Goal: Information Seeking & Learning: Check status

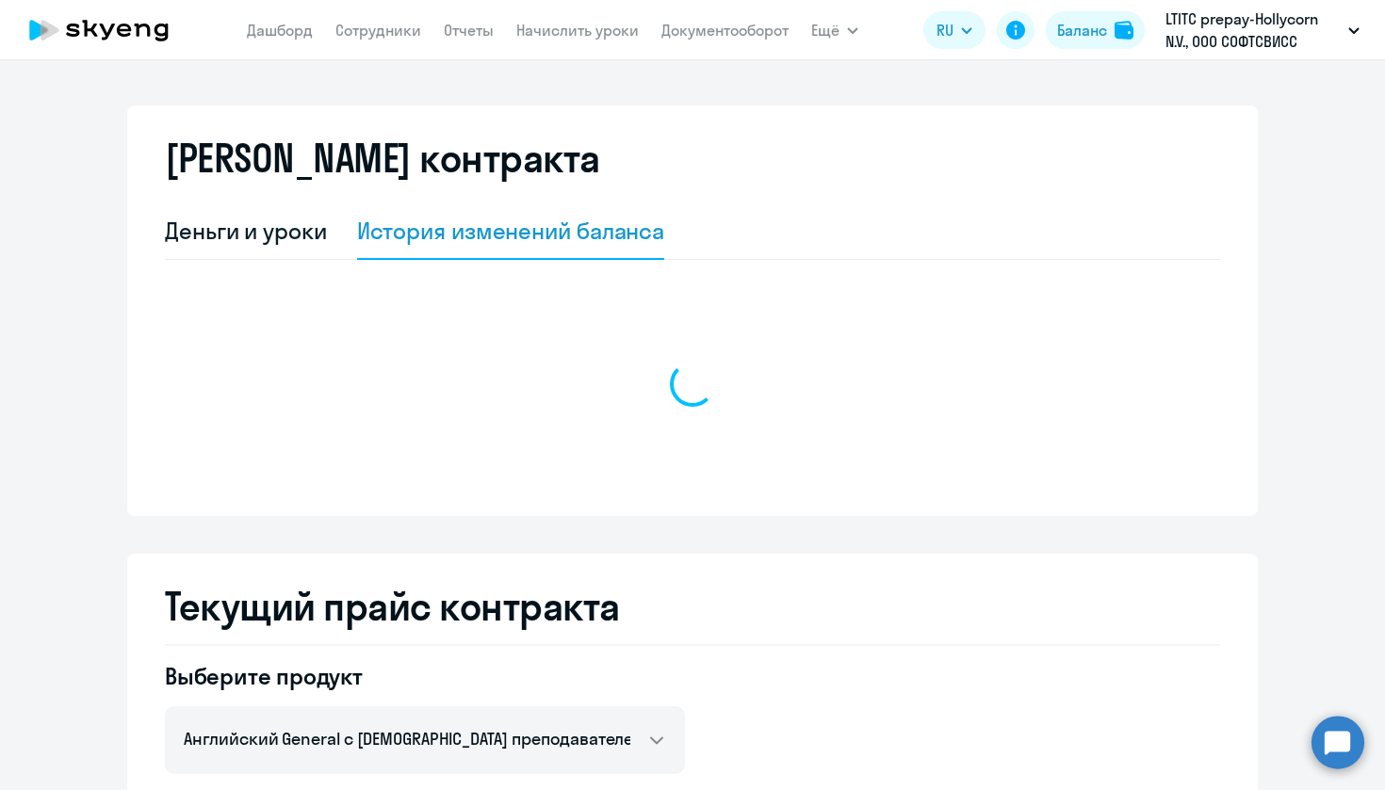
select select "english_adult_not_native_speaker"
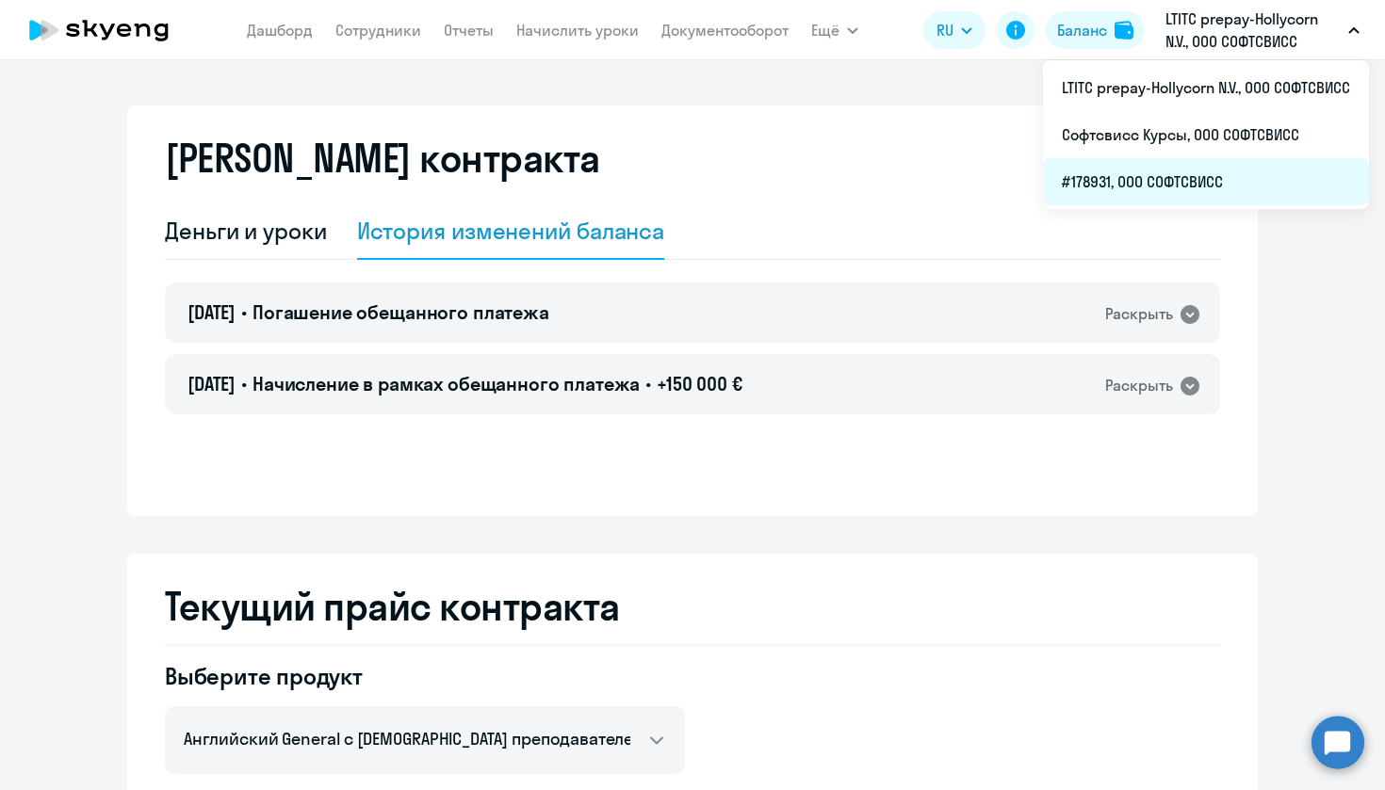
click at [1262, 179] on li "#178931, ООО СОФТСВИСС" at bounding box center [1206, 181] width 326 height 47
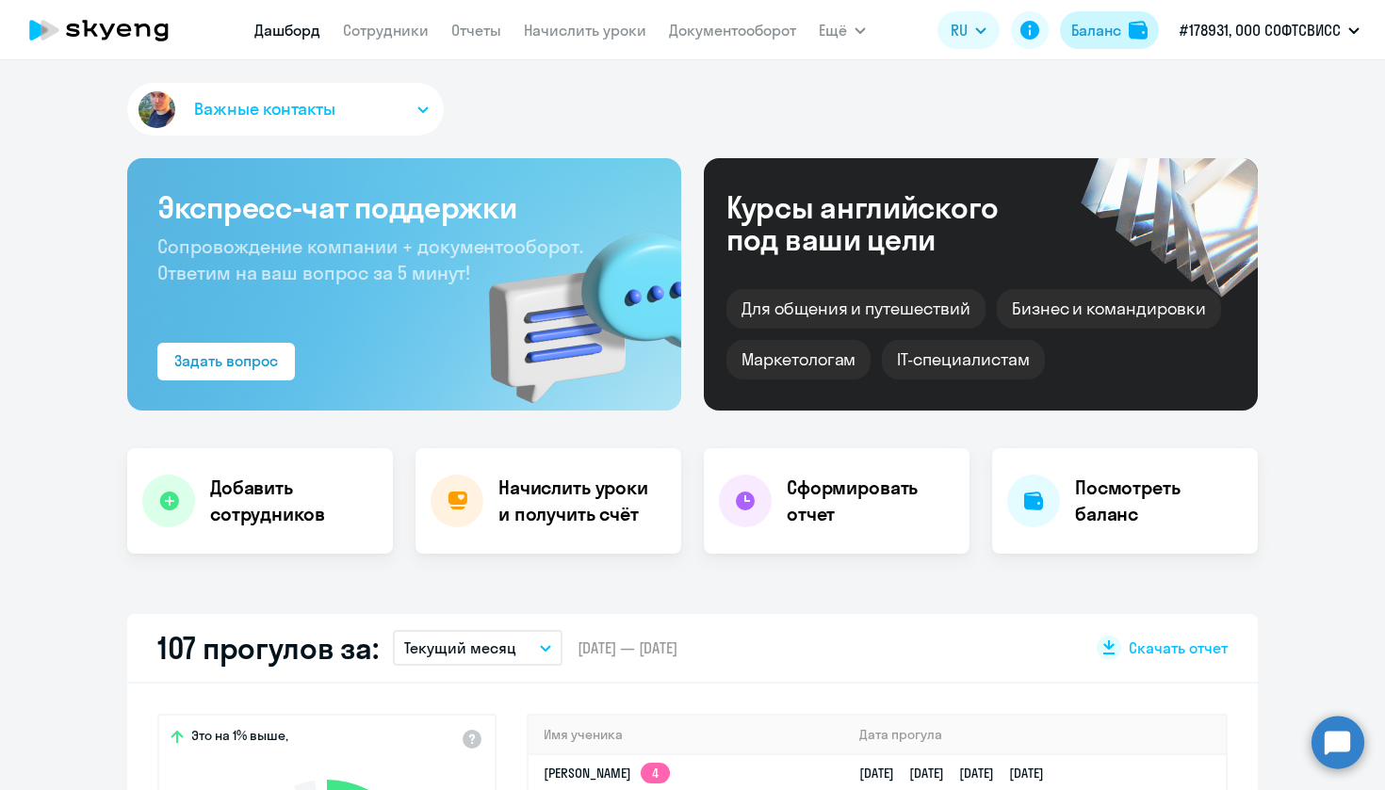
click at [1099, 33] on div "Баланс" at bounding box center [1096, 30] width 50 height 23
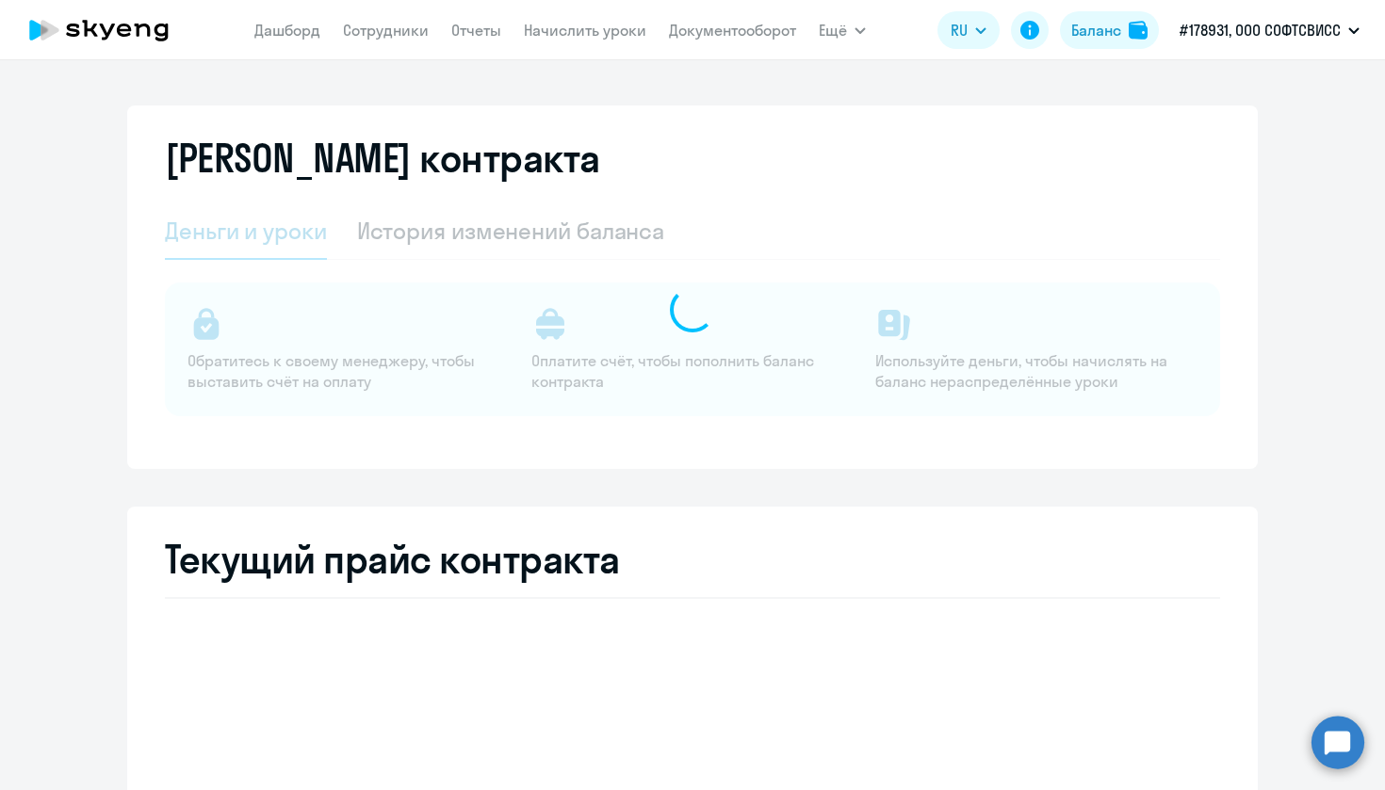
select select "english_adult_not_native_speaker"
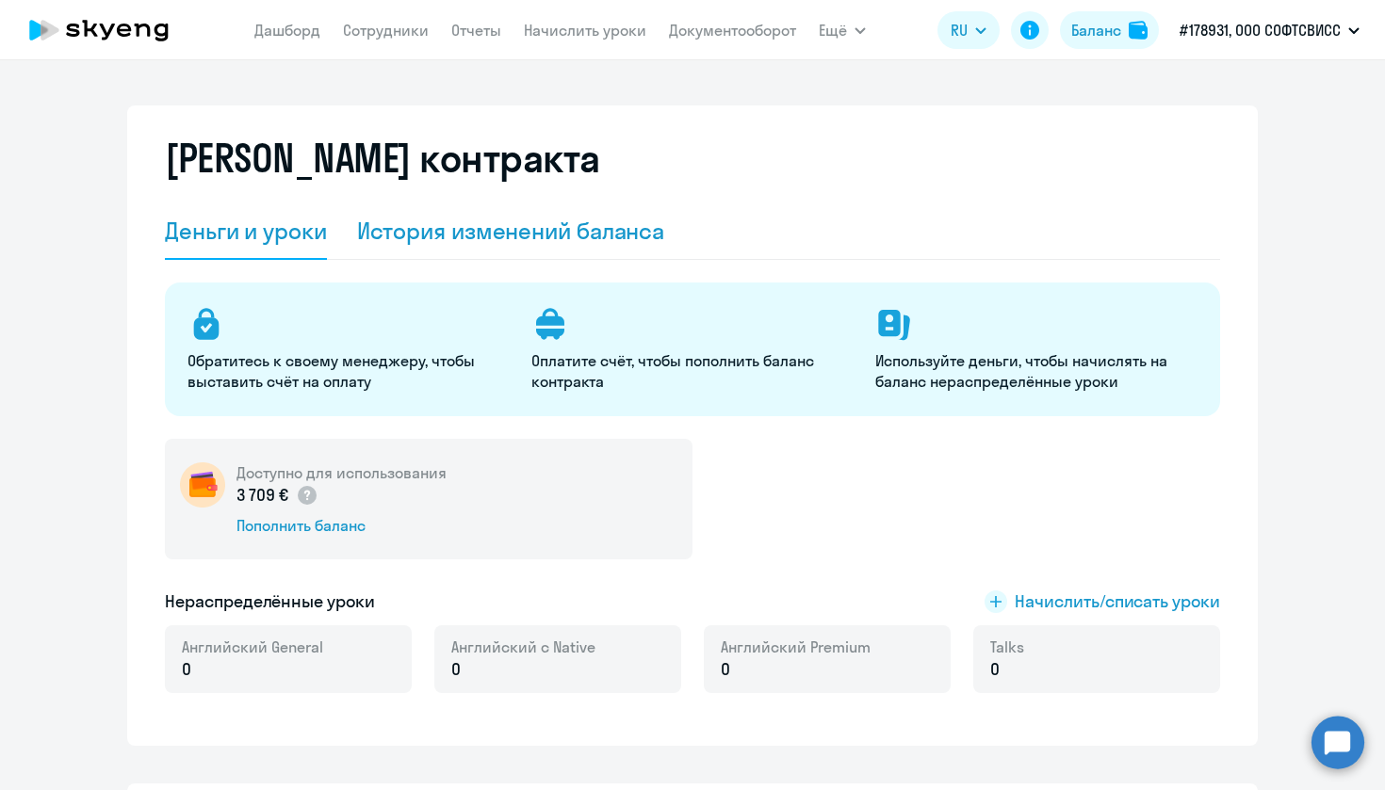
click at [501, 234] on div "История изменений баланса" at bounding box center [511, 231] width 308 height 30
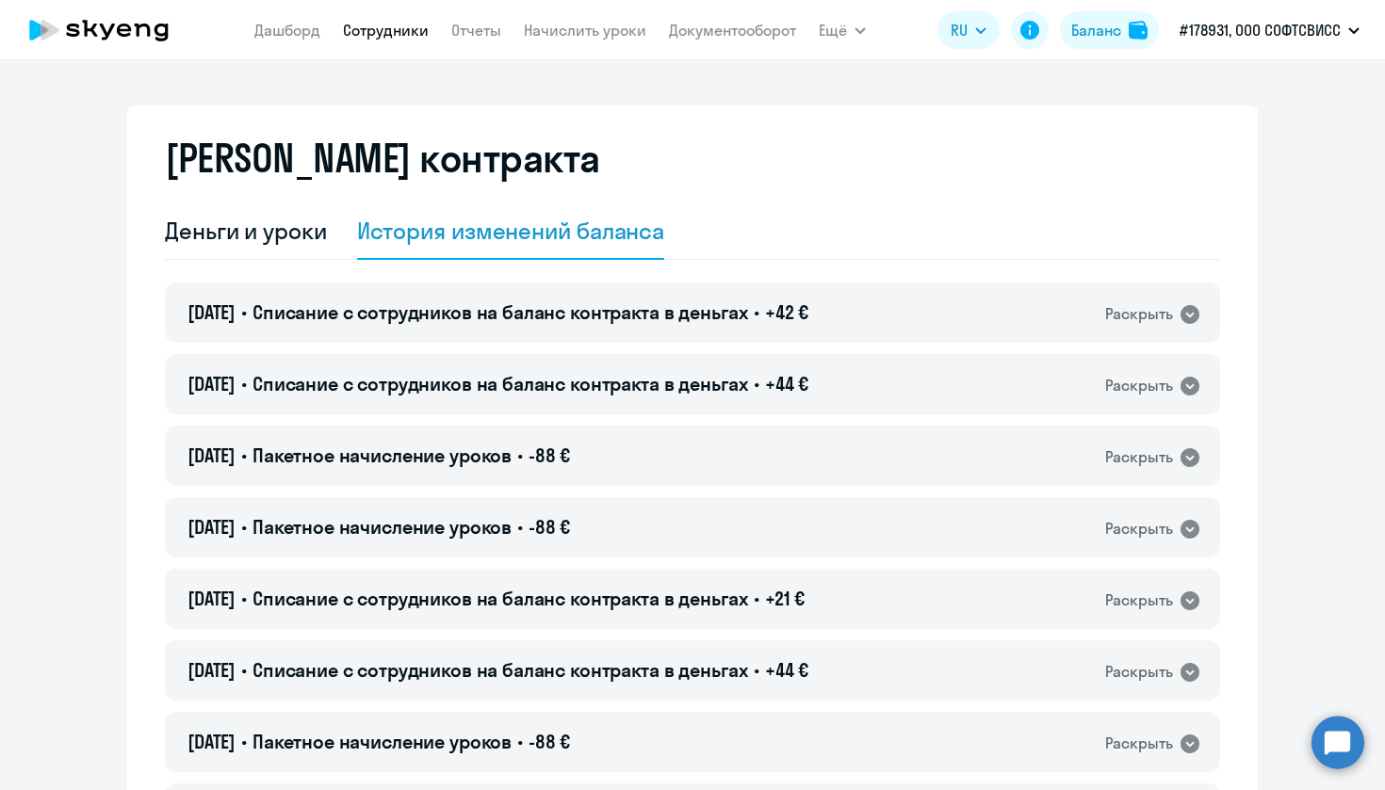
click at [385, 31] on link "Сотрудники" at bounding box center [386, 30] width 86 height 19
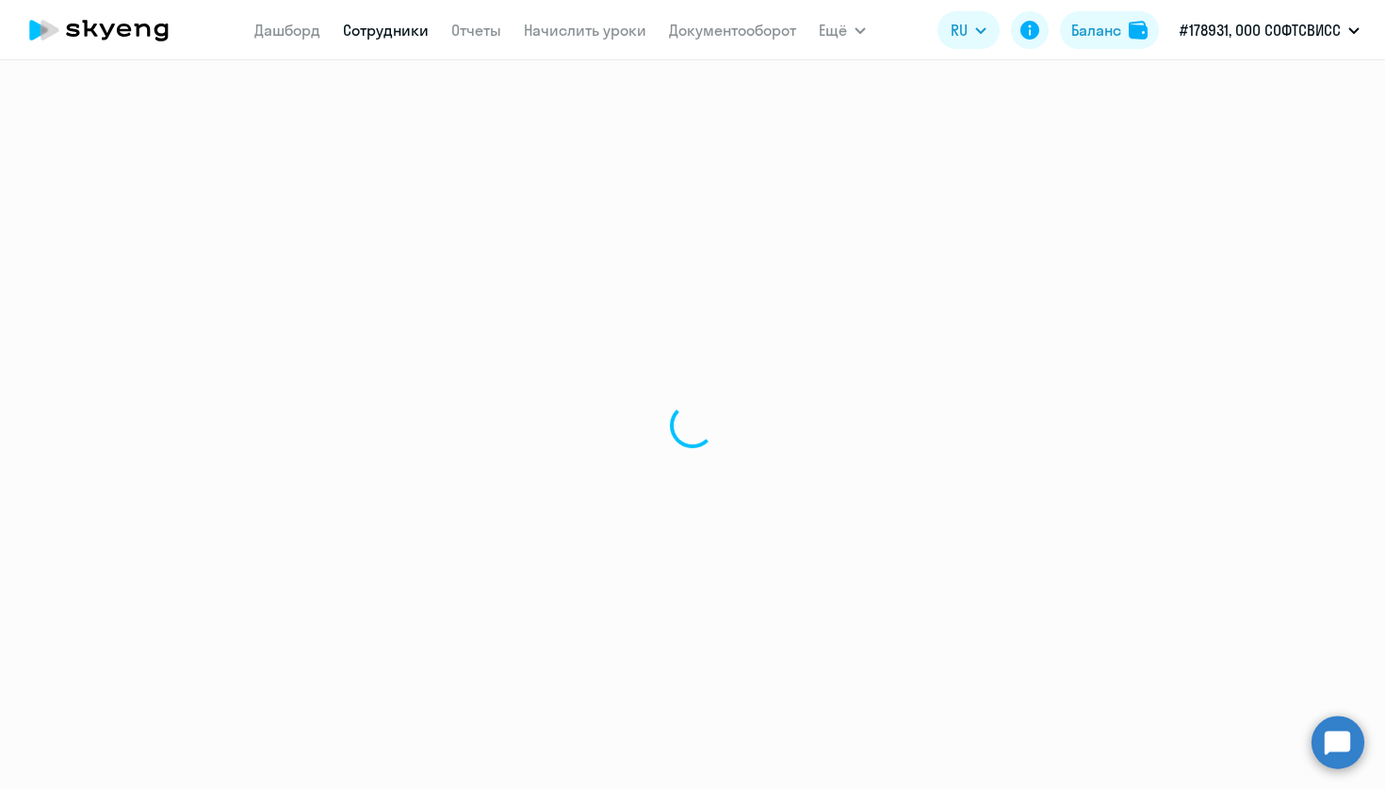
select select "30"
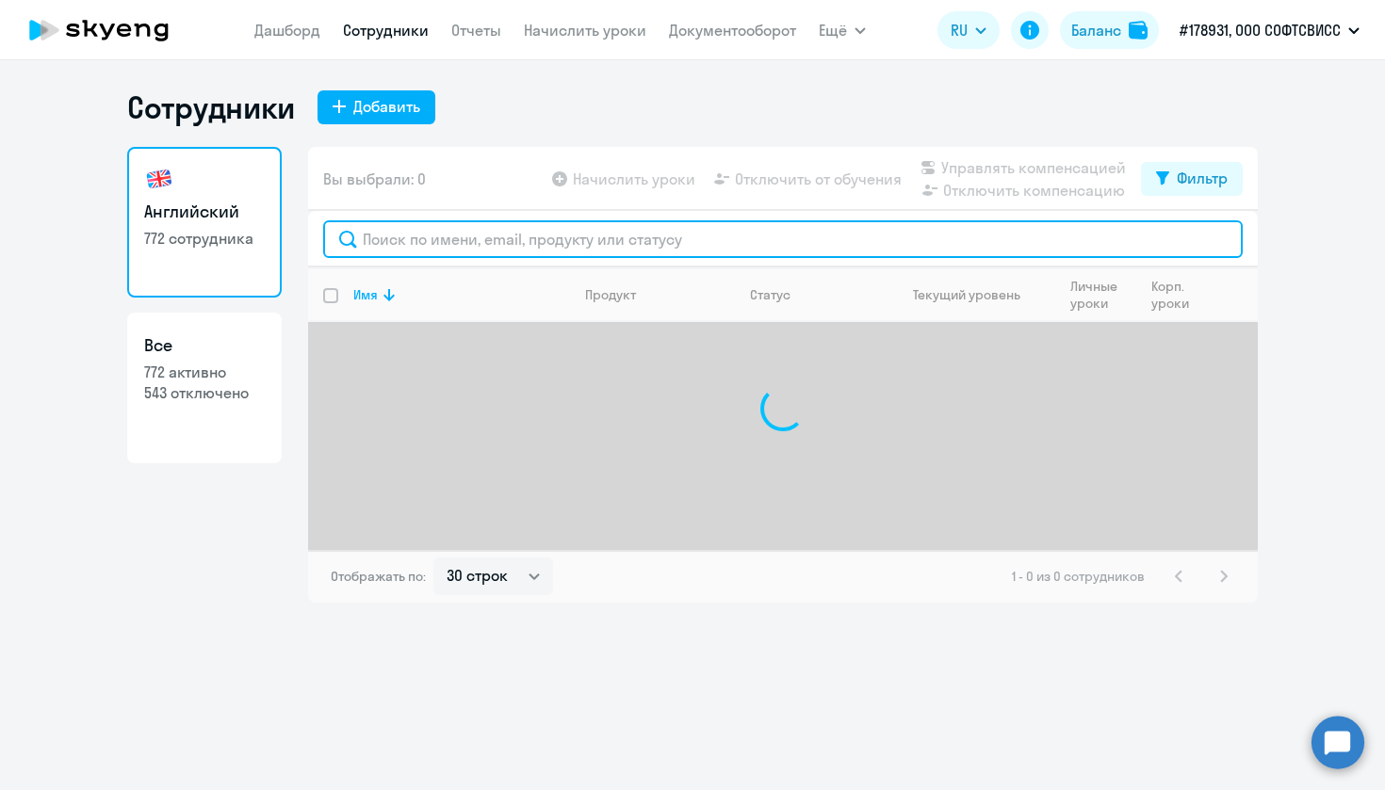
click at [536, 234] on input "text" at bounding box center [782, 239] width 919 height 38
paste input "Khatenka"
type input "Khatenka"
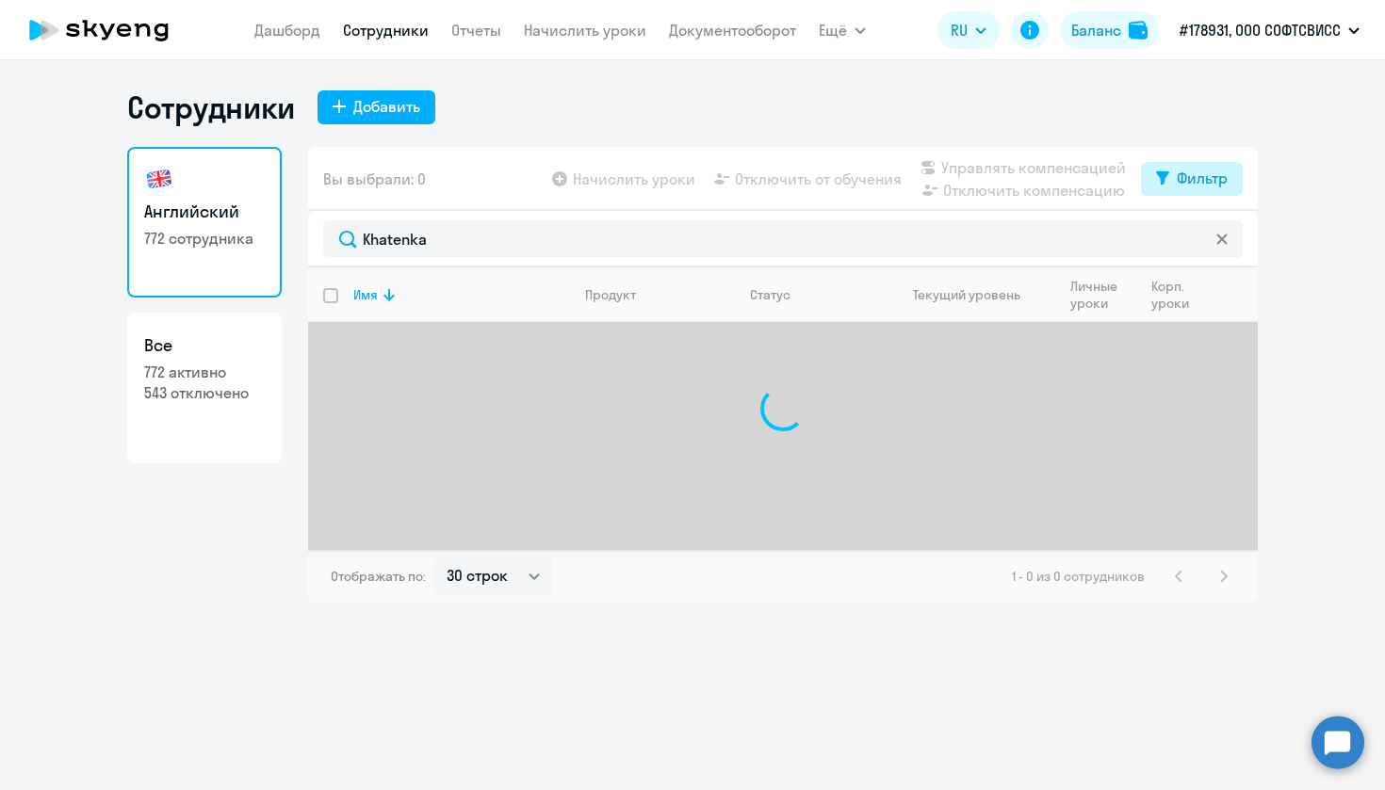
click at [1180, 179] on div "Фильтр" at bounding box center [1201, 178] width 51 height 23
click at [1212, 235] on span at bounding box center [1211, 240] width 32 height 19
click at [1195, 239] on input "checkbox" at bounding box center [1194, 239] width 1 height 1
checkbox input "true"
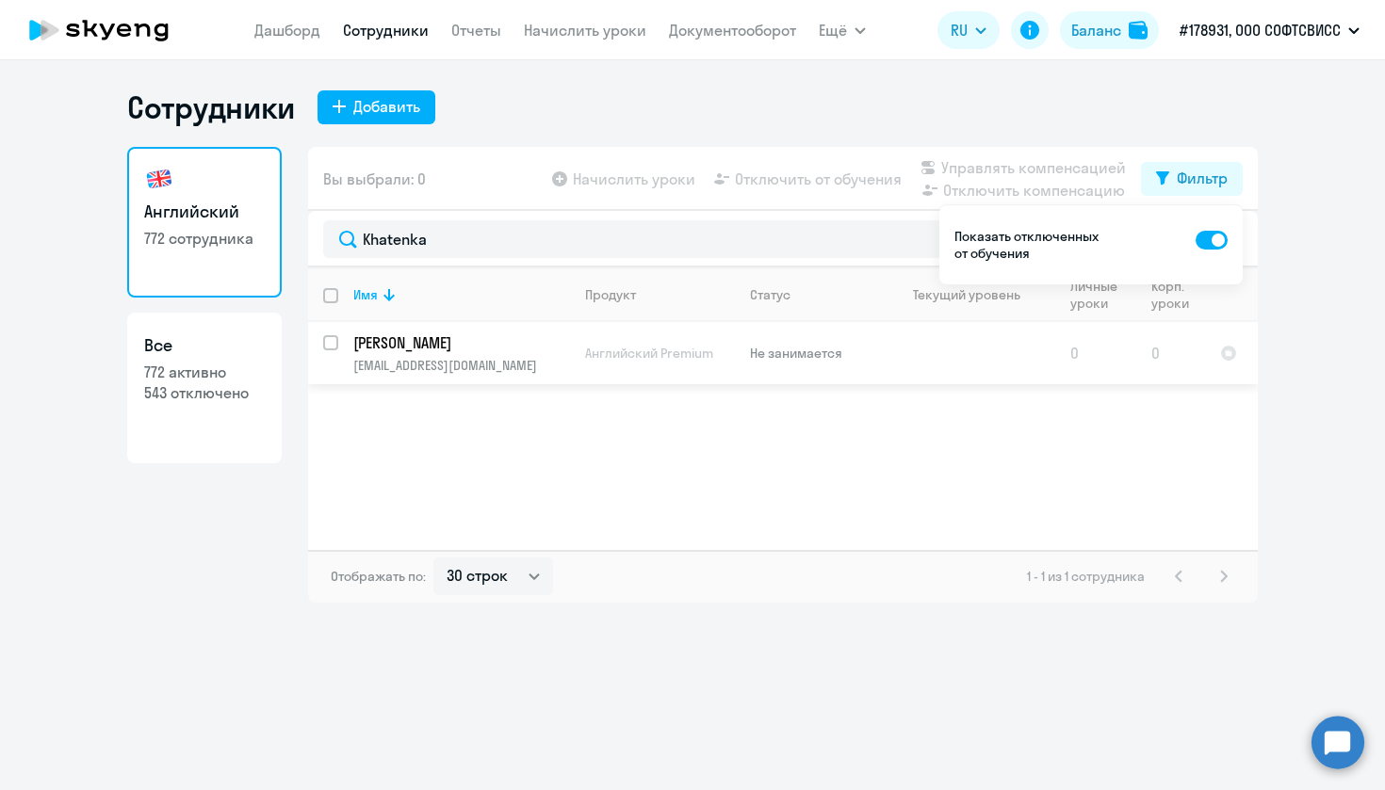
click at [377, 339] on p "Khatenka Antanina" at bounding box center [459, 342] width 213 height 21
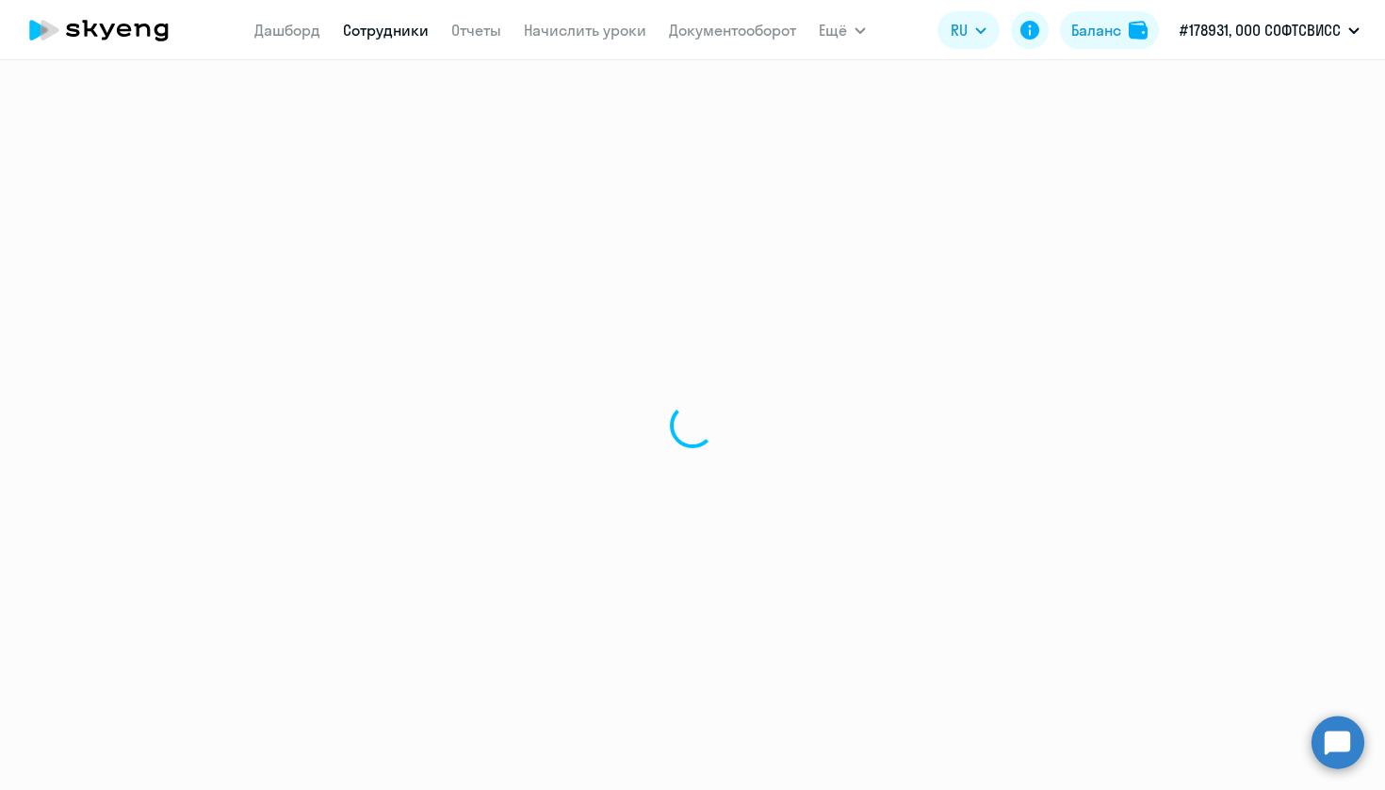
select select "english"
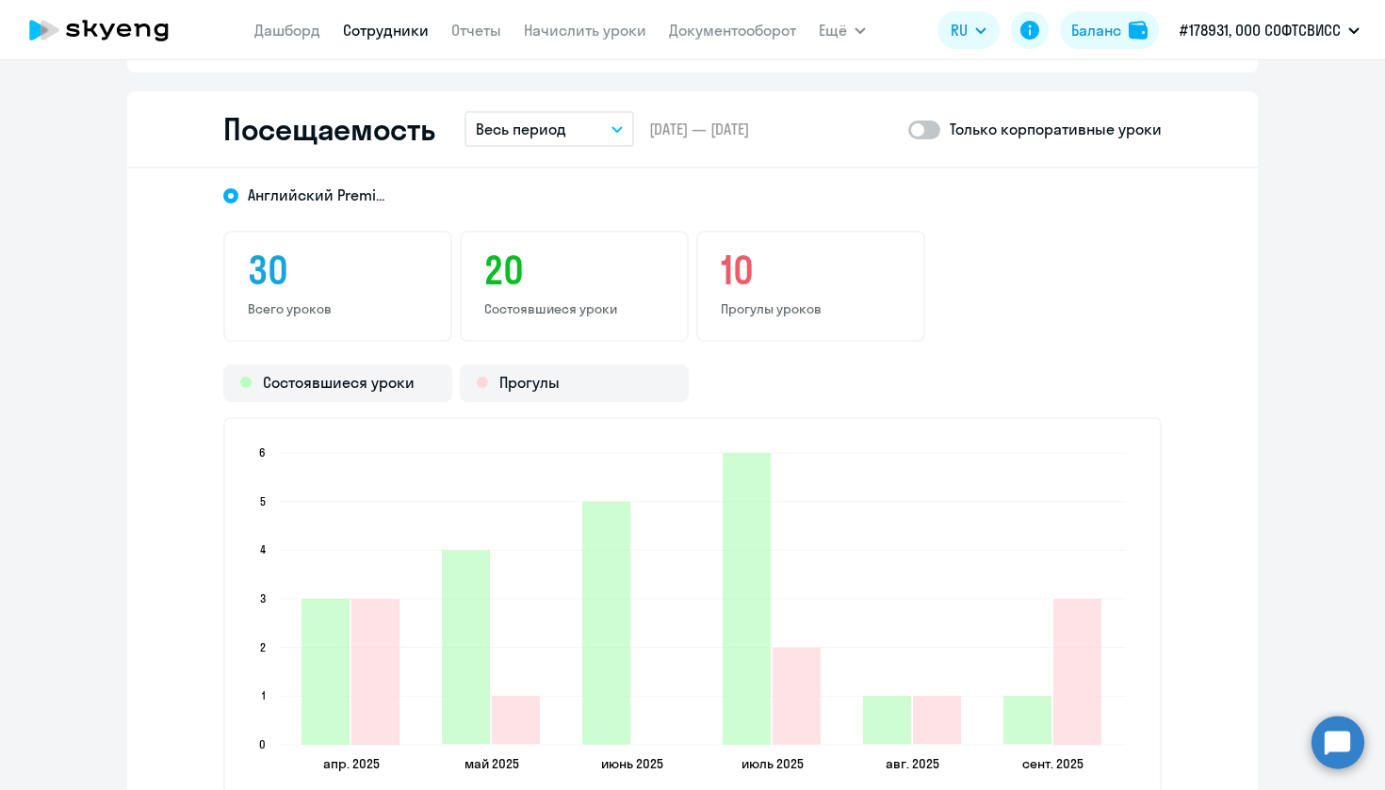
scroll to position [2222, 0]
click at [607, 124] on button "Весь период" at bounding box center [549, 131] width 170 height 36
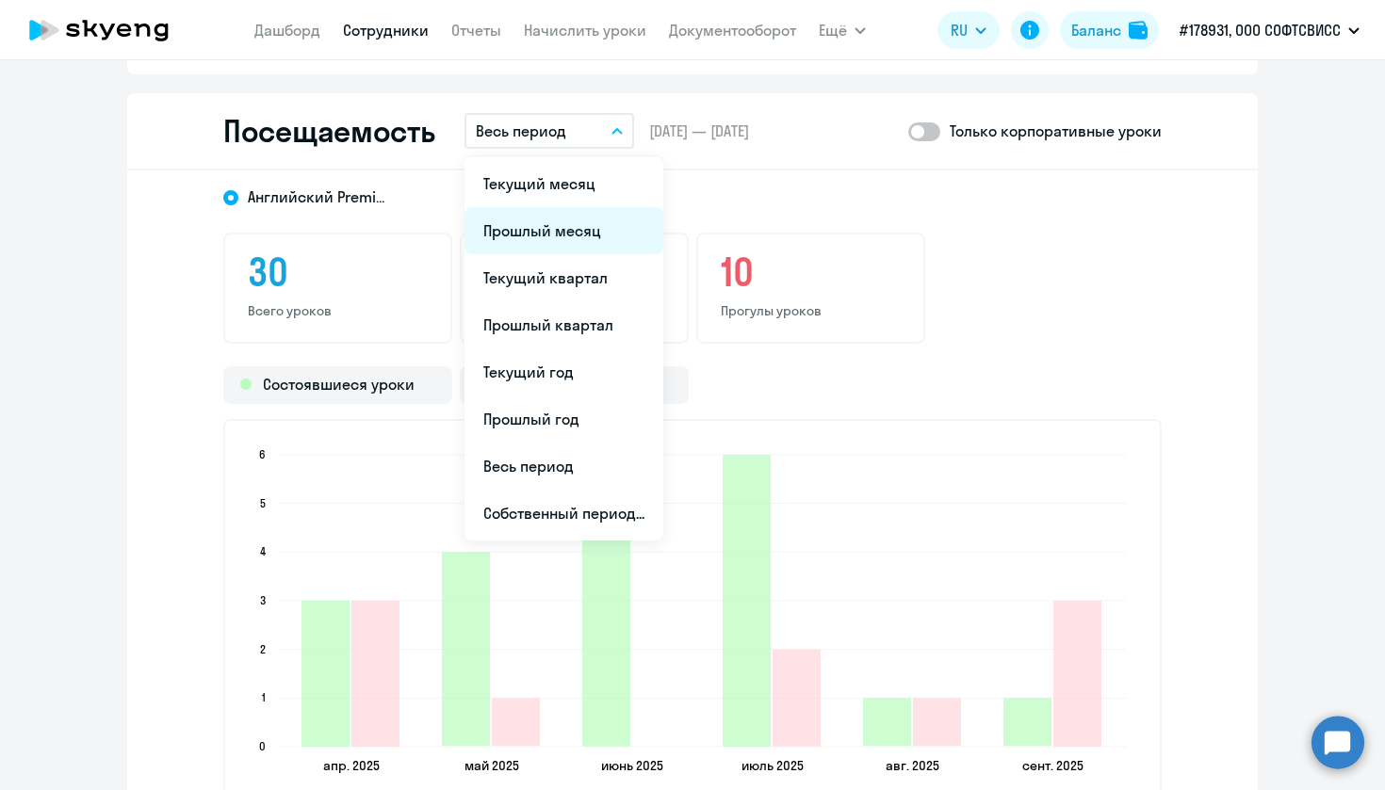
click at [591, 225] on li "Прошлый месяц" at bounding box center [563, 230] width 199 height 47
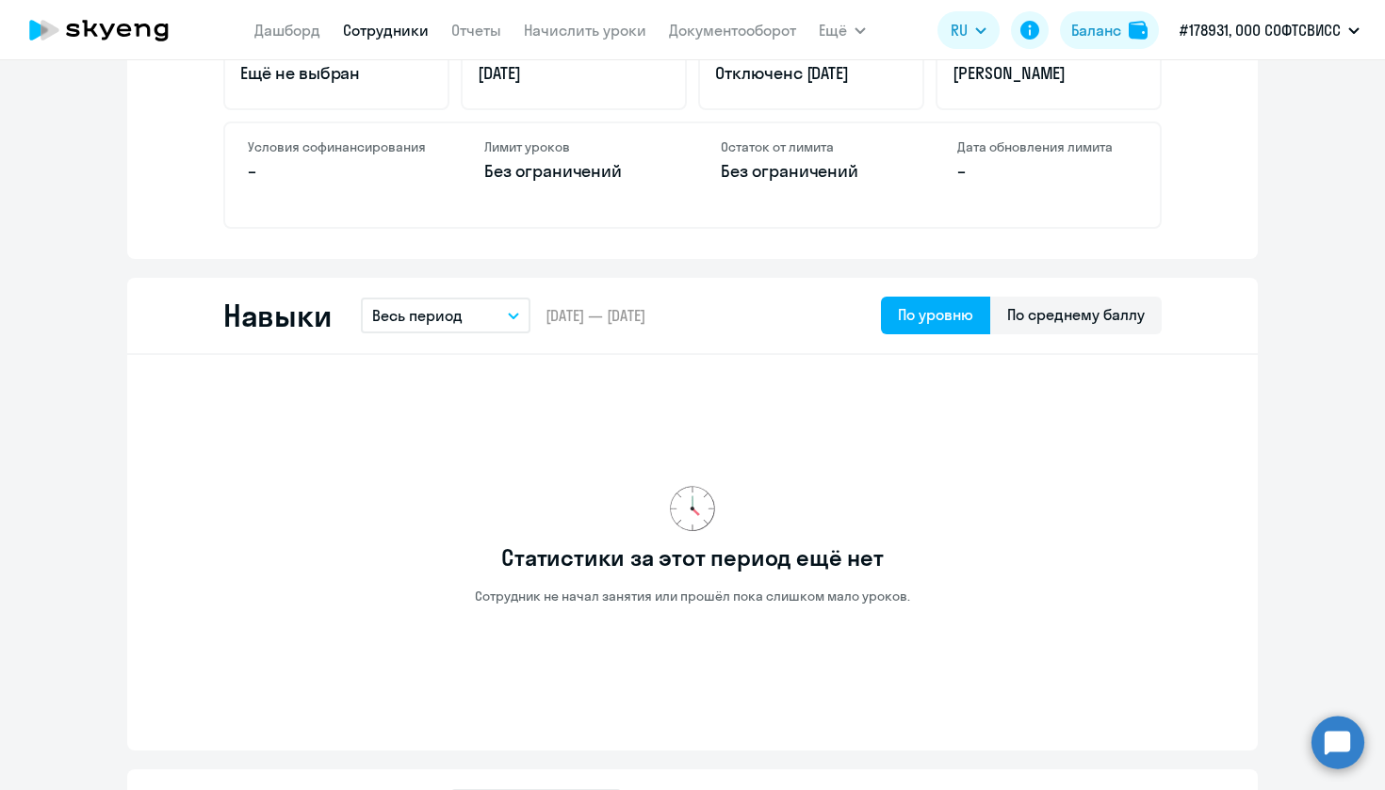
scroll to position [0, 0]
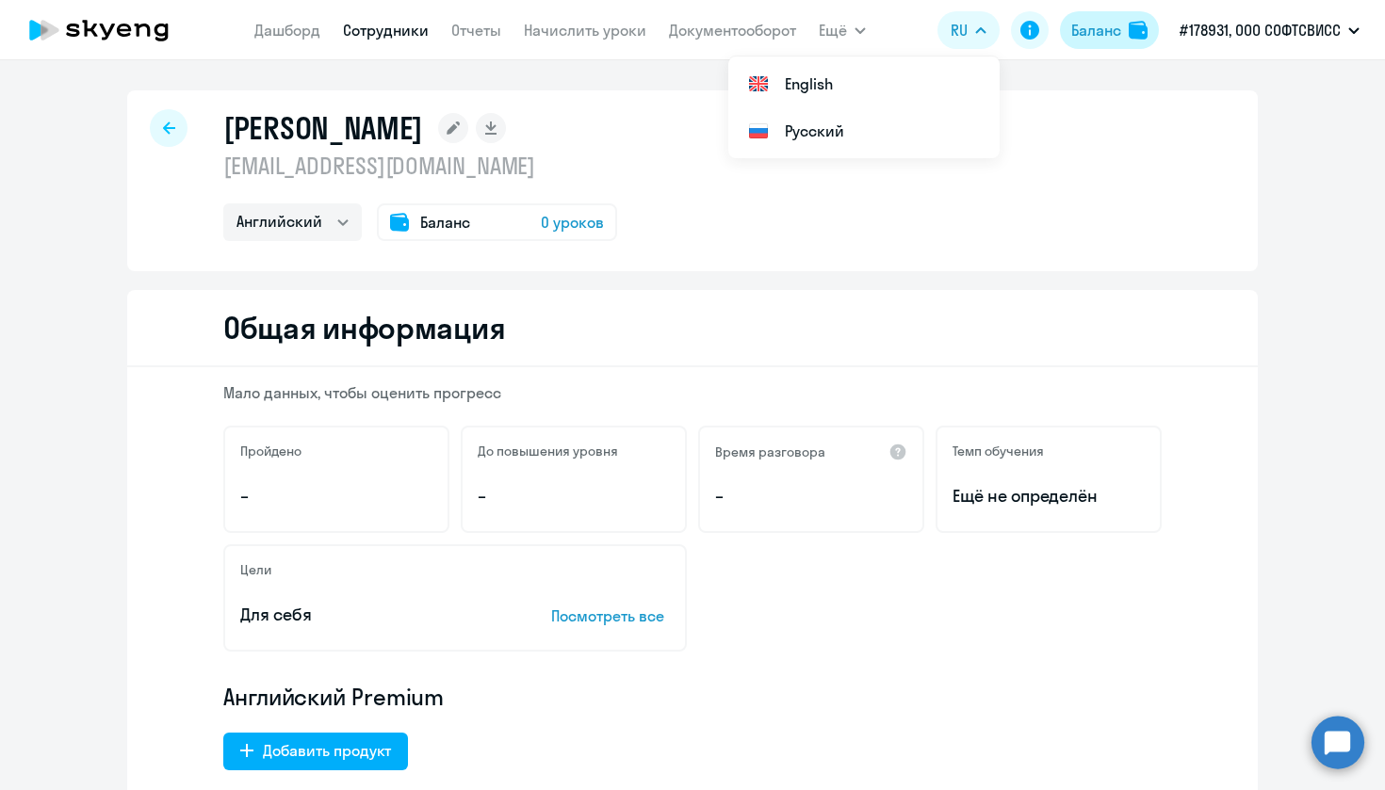
click at [1098, 25] on div "Баланс" at bounding box center [1096, 30] width 50 height 23
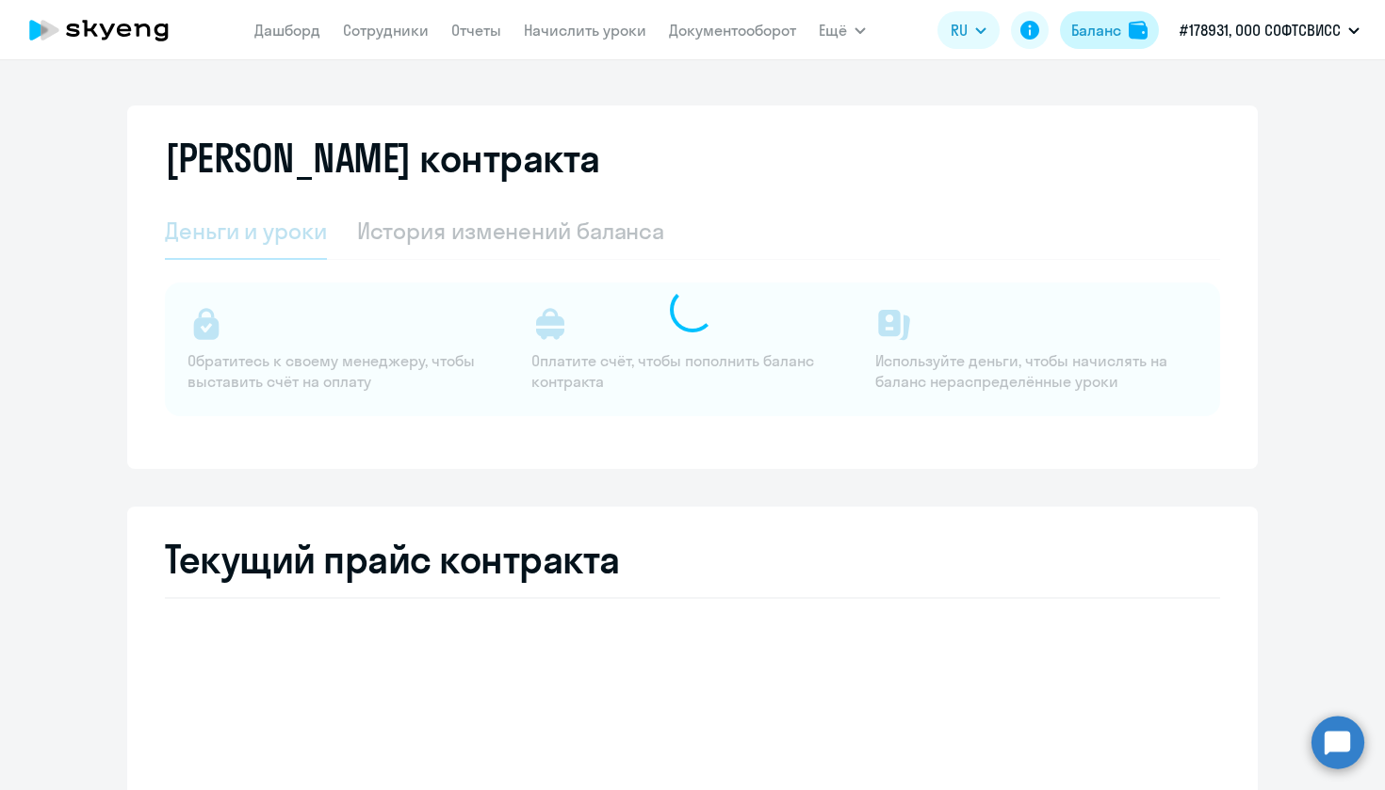
select select "english_adult_not_native_speaker"
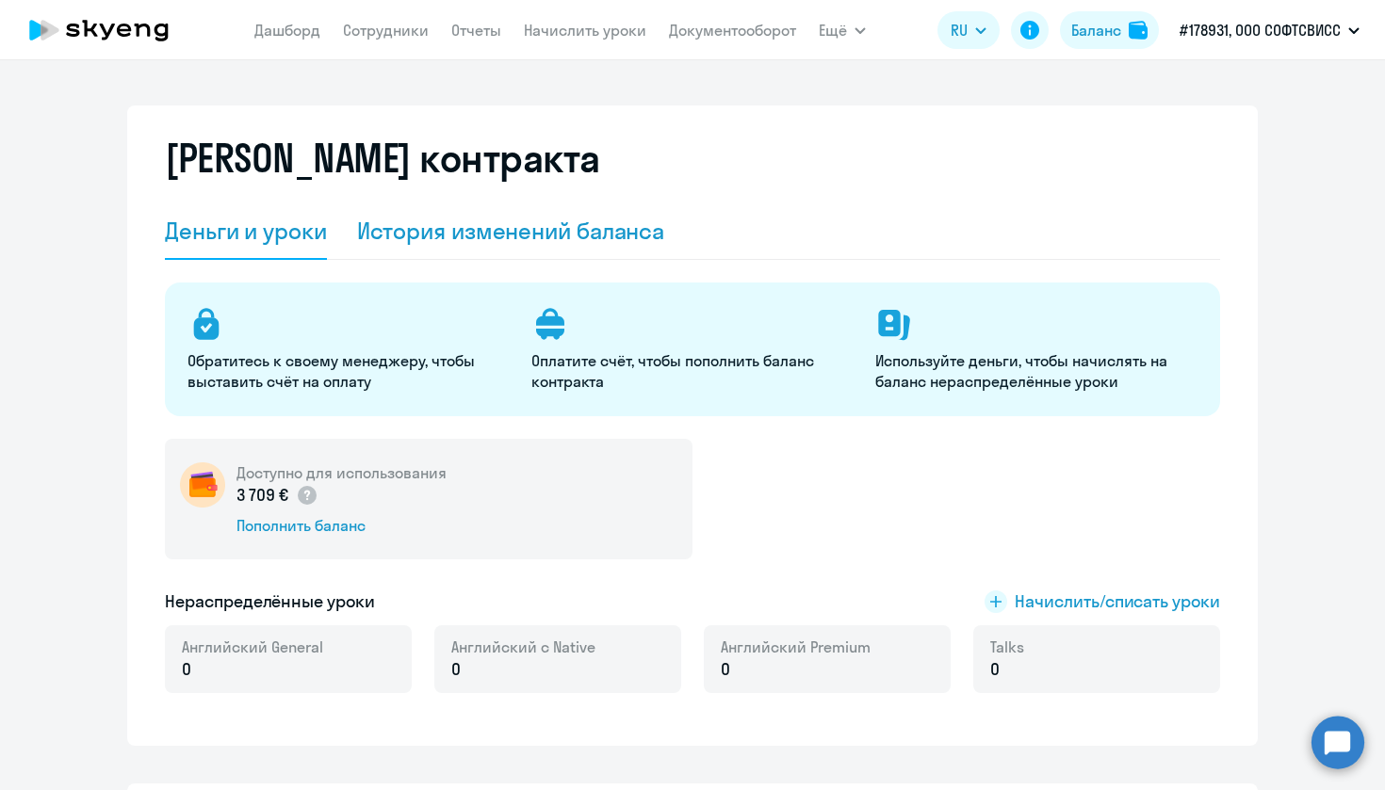
click at [525, 221] on div "История изменений баланса" at bounding box center [511, 231] width 308 height 30
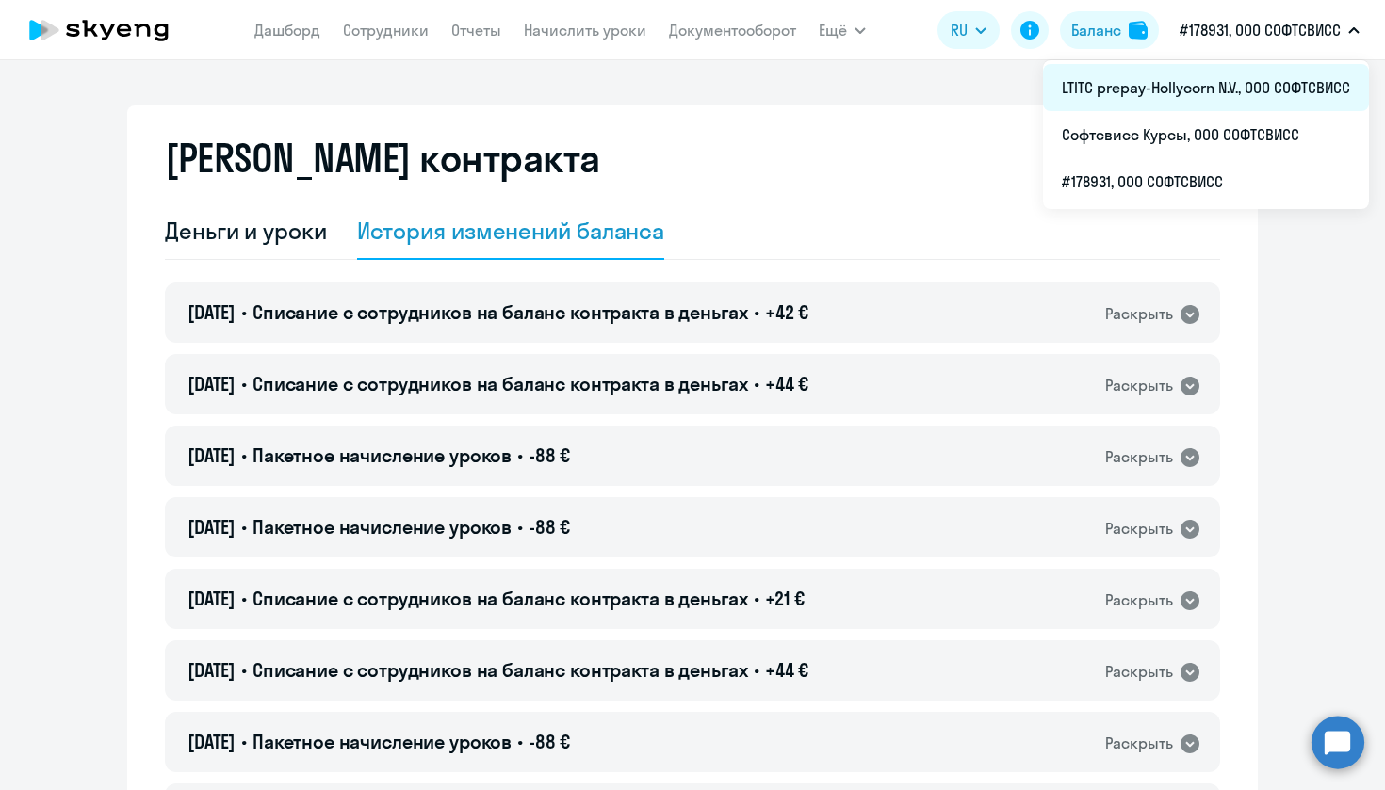
click at [1156, 85] on li "LTITC prepay-Hollycorn N.V., ООО СОФТСВИСС" at bounding box center [1206, 87] width 326 height 47
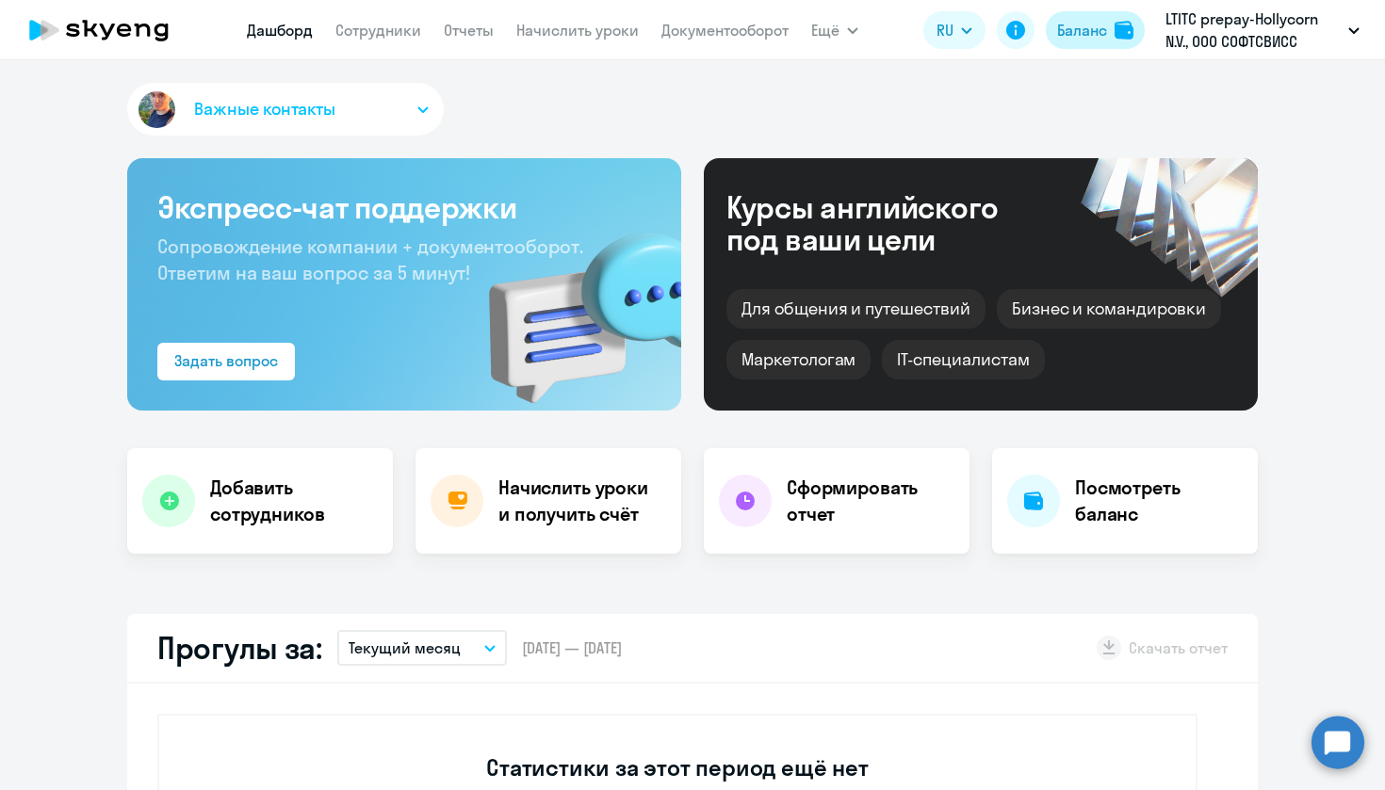
click at [1087, 40] on div "Баланс" at bounding box center [1082, 30] width 50 height 23
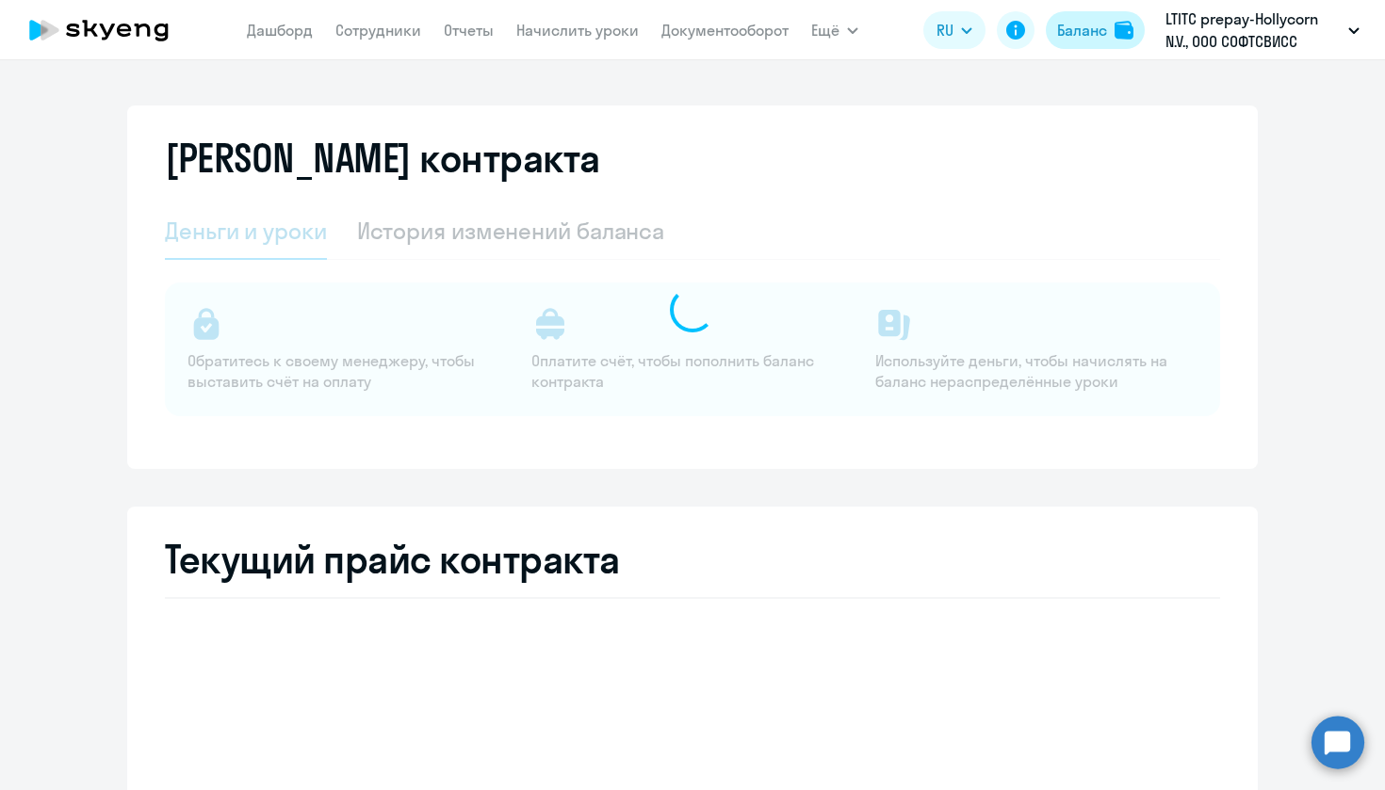
select select "english_adult_not_native_speaker"
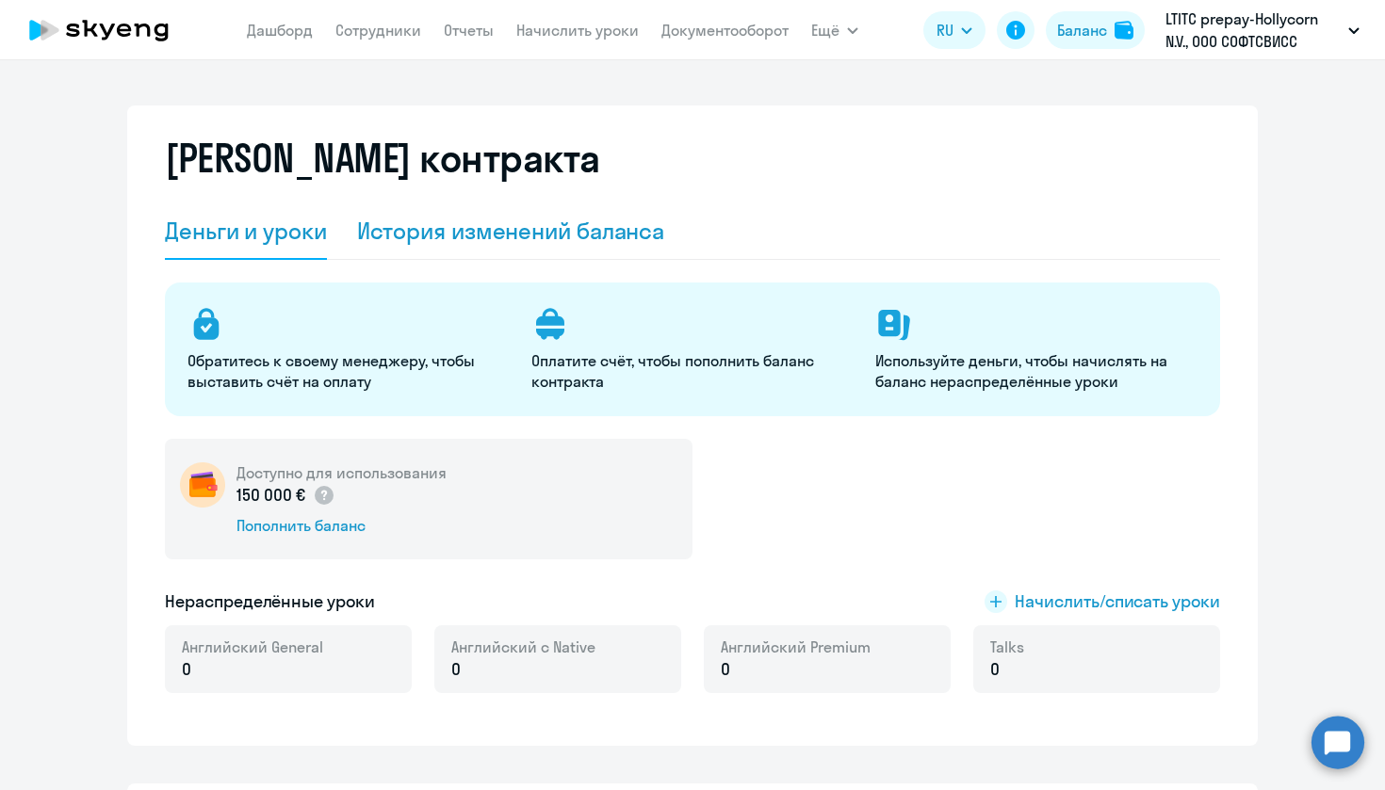
click at [502, 228] on div "История изменений баланса" at bounding box center [511, 231] width 308 height 30
select select "english_adult_not_native_speaker"
click at [538, 227] on div "История изменений баланса" at bounding box center [511, 231] width 308 height 30
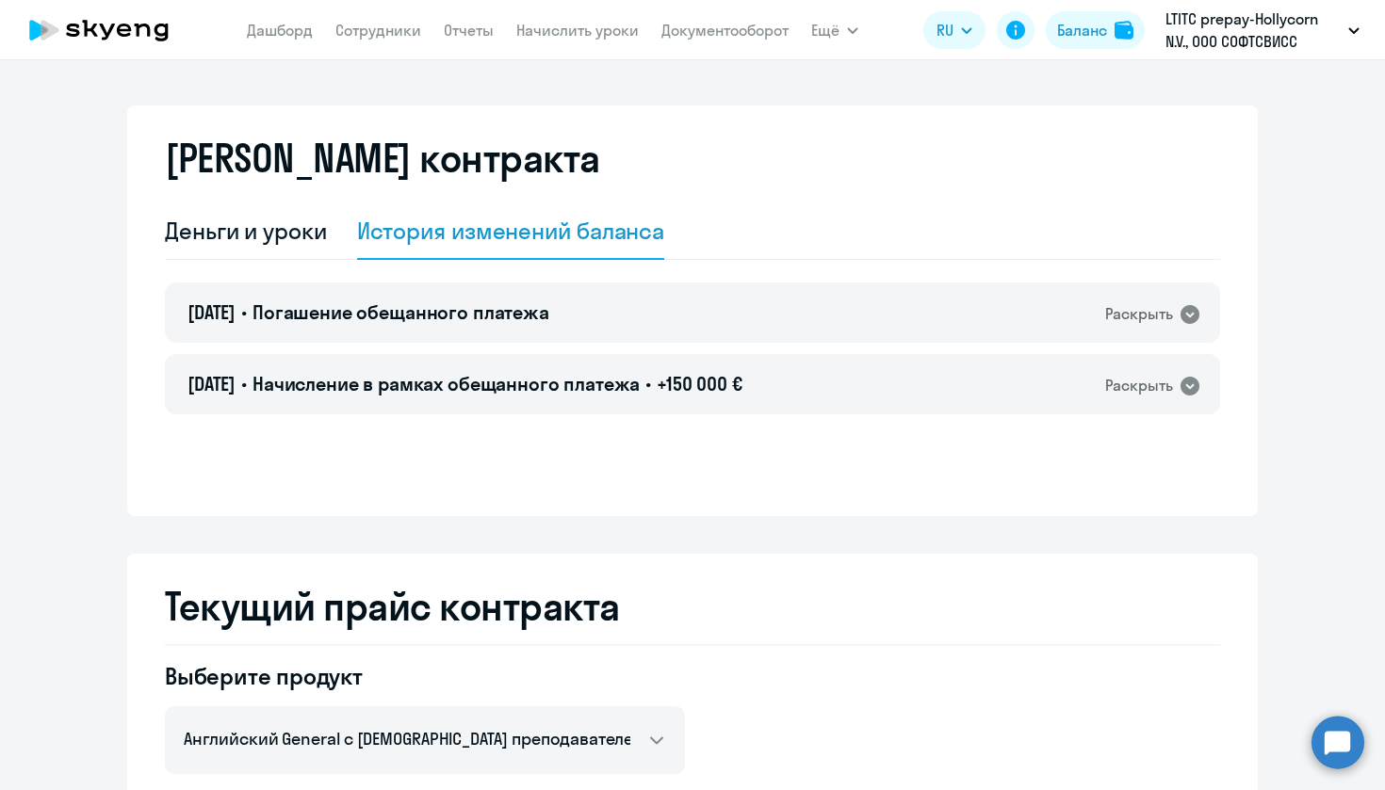
click at [393, 35] on link "Сотрудники" at bounding box center [378, 30] width 86 height 19
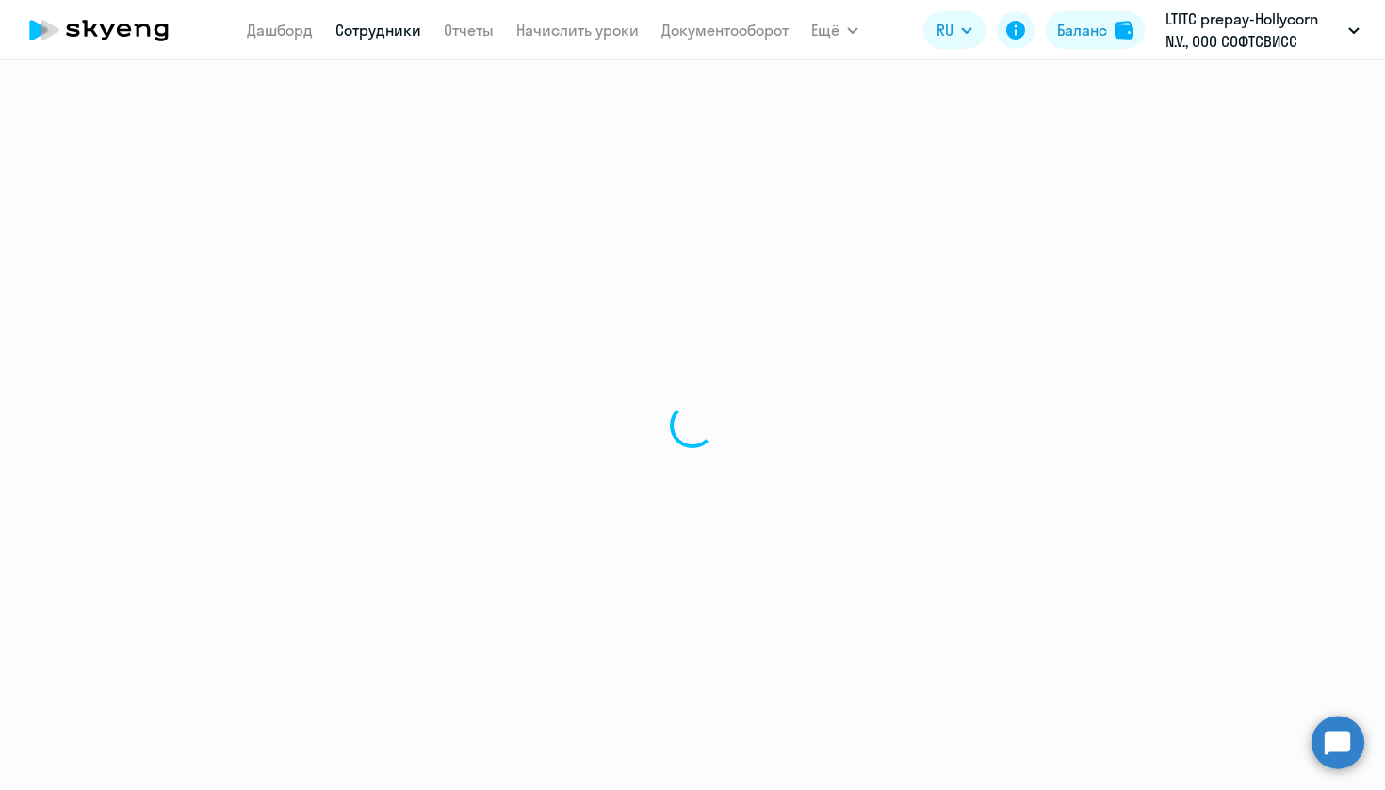
select select "30"
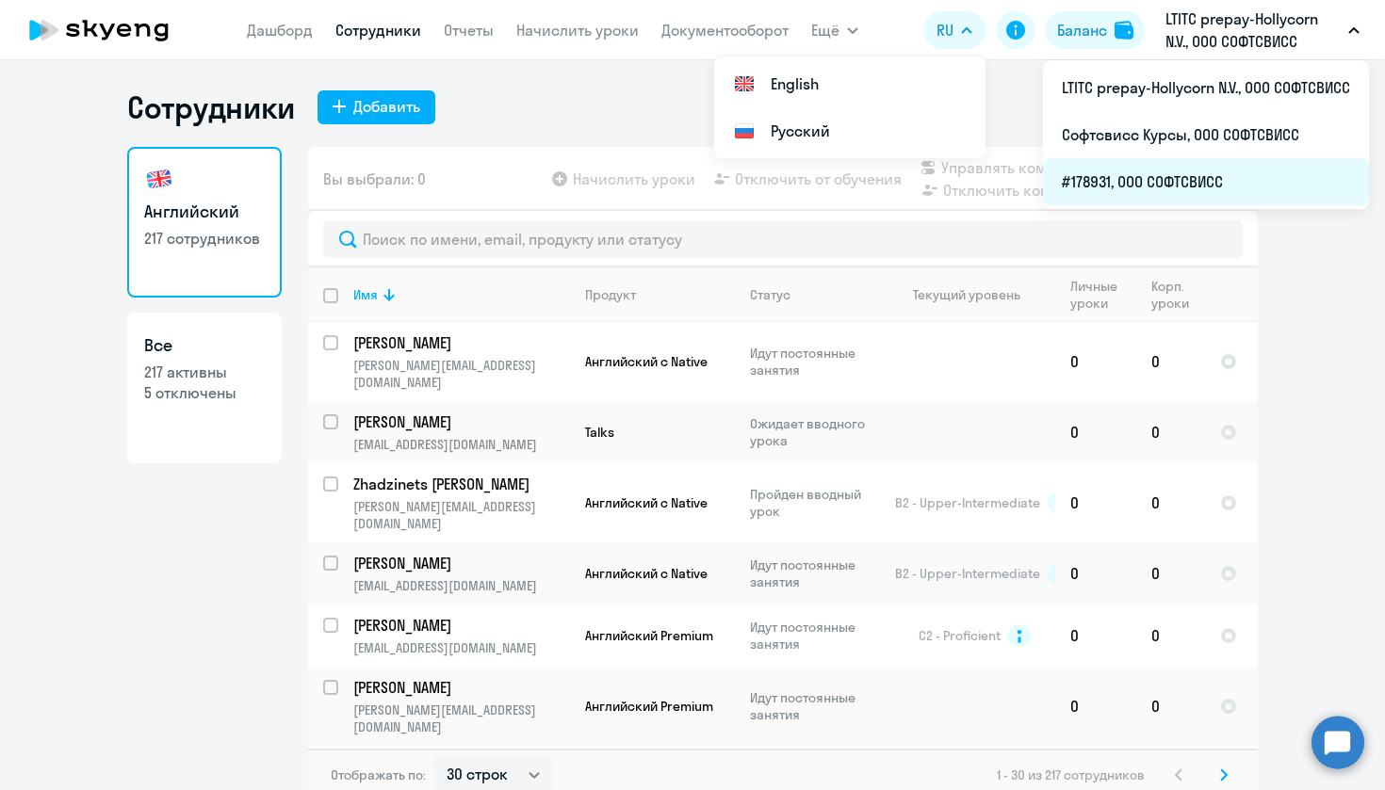
click at [1227, 175] on li "#178931, ООО СОФТСВИСС" at bounding box center [1206, 181] width 326 height 47
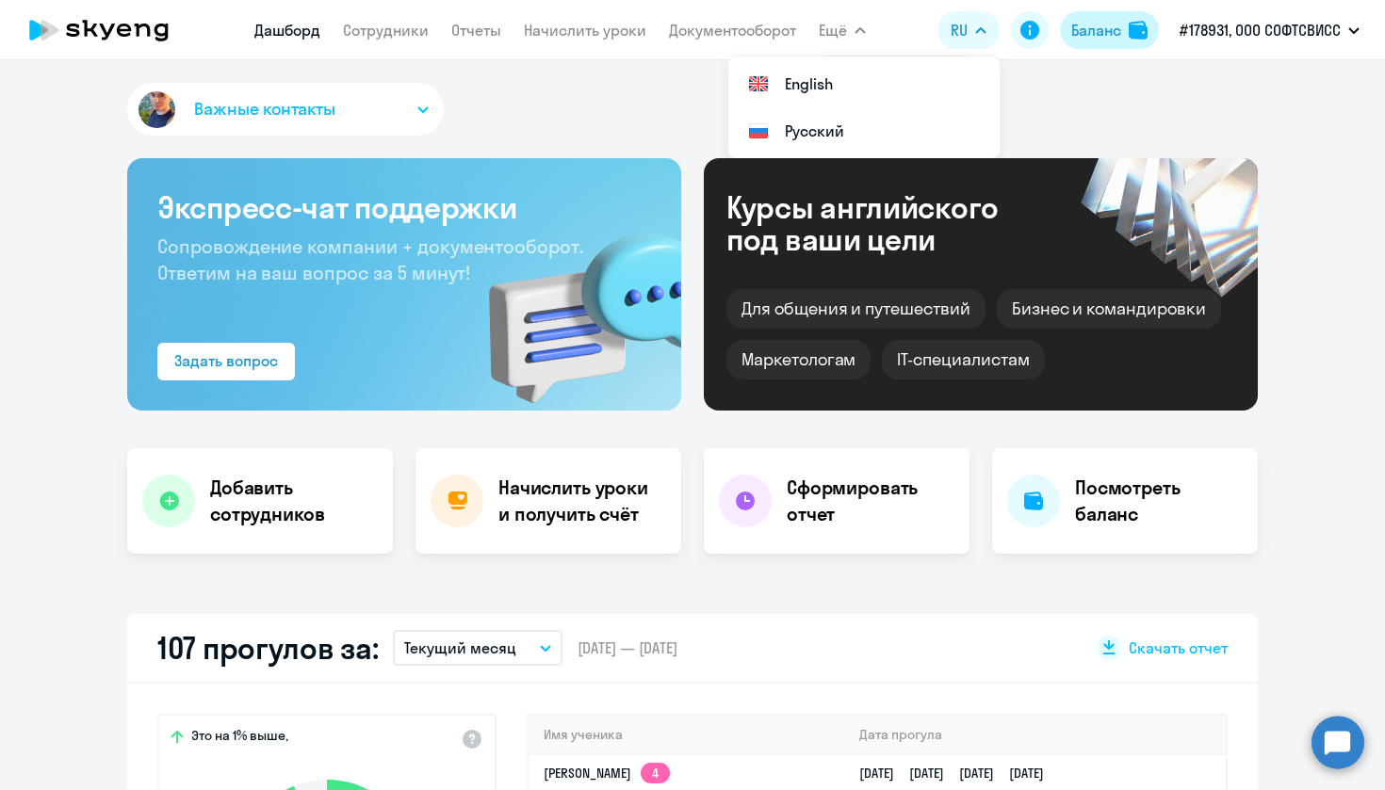
click at [1100, 31] on div "Баланс" at bounding box center [1096, 30] width 50 height 23
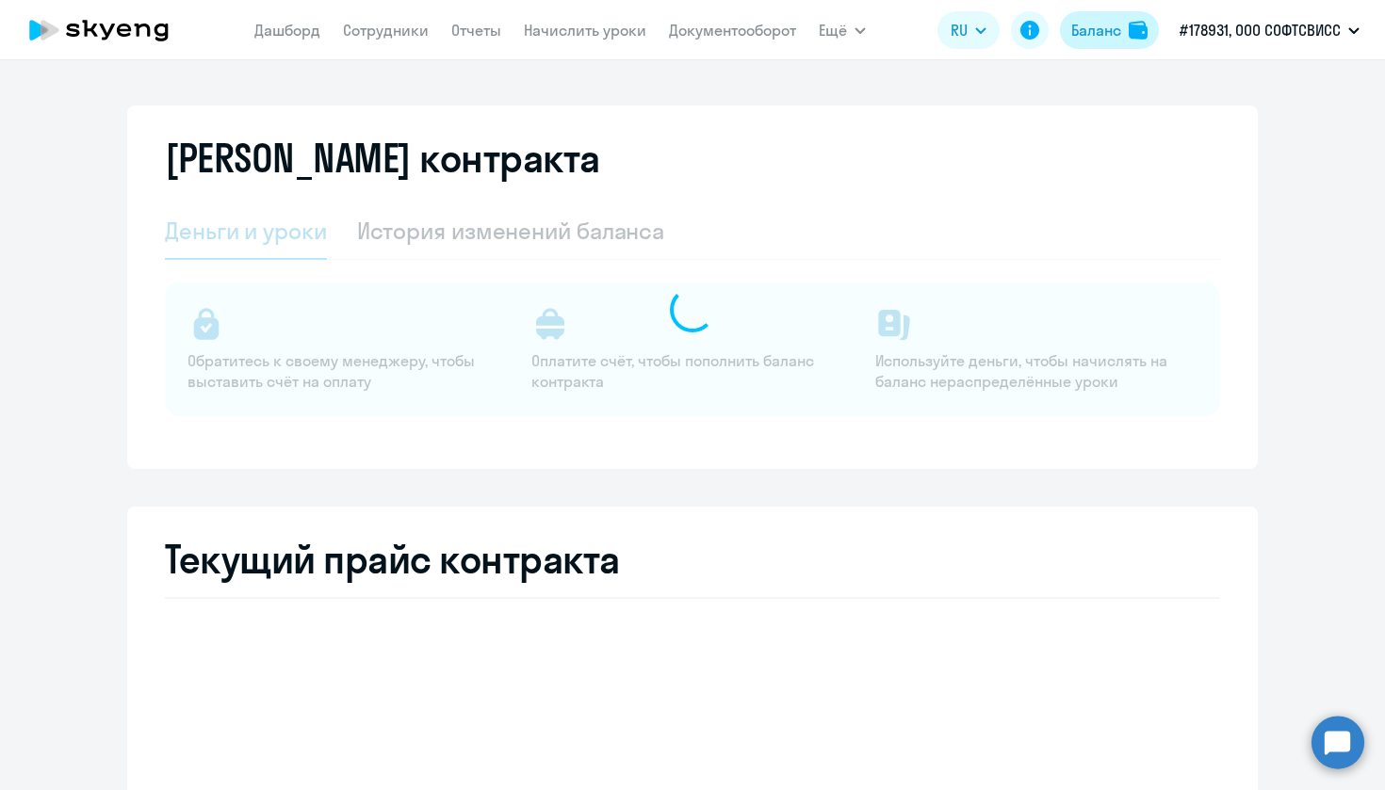
select select "english_adult_not_native_speaker"
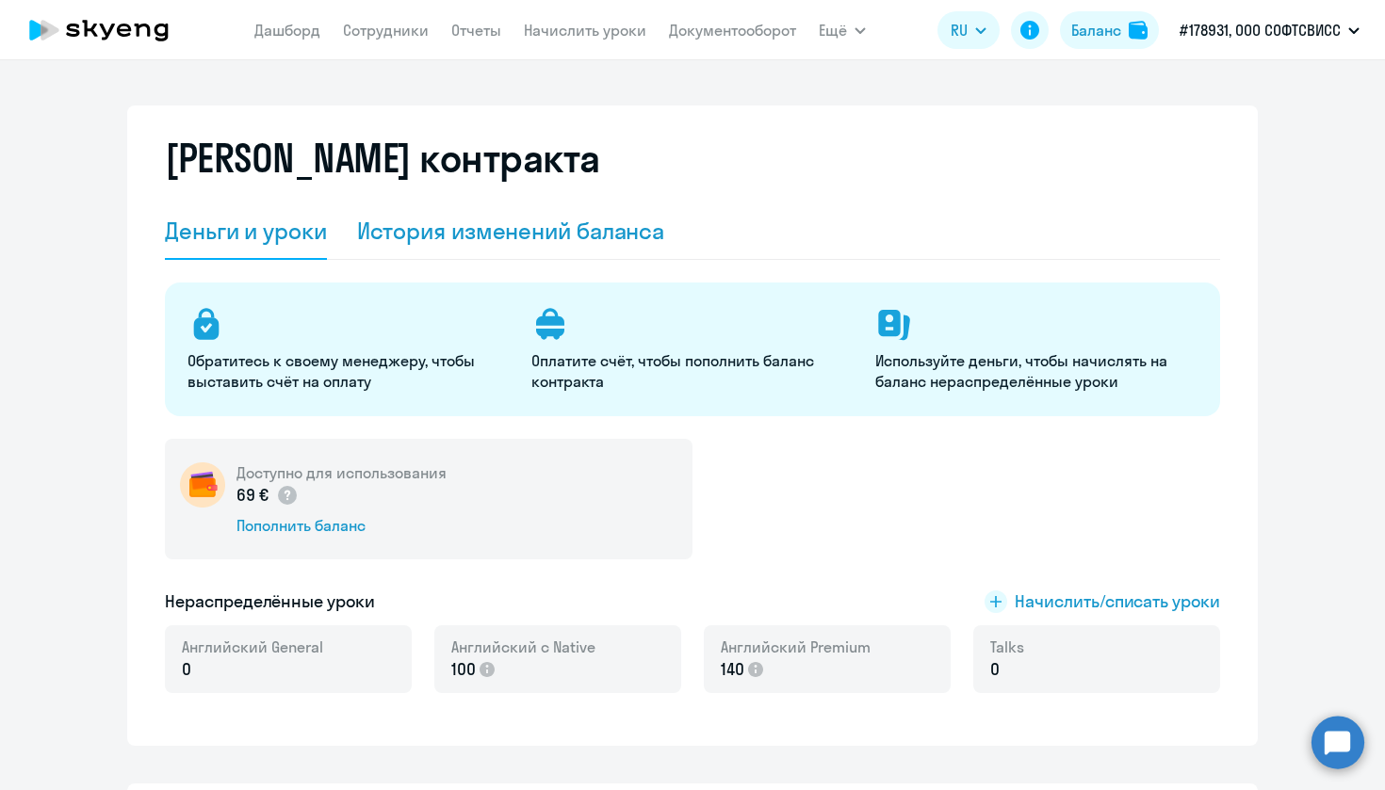
click at [523, 230] on div "История изменений баланса" at bounding box center [511, 231] width 308 height 30
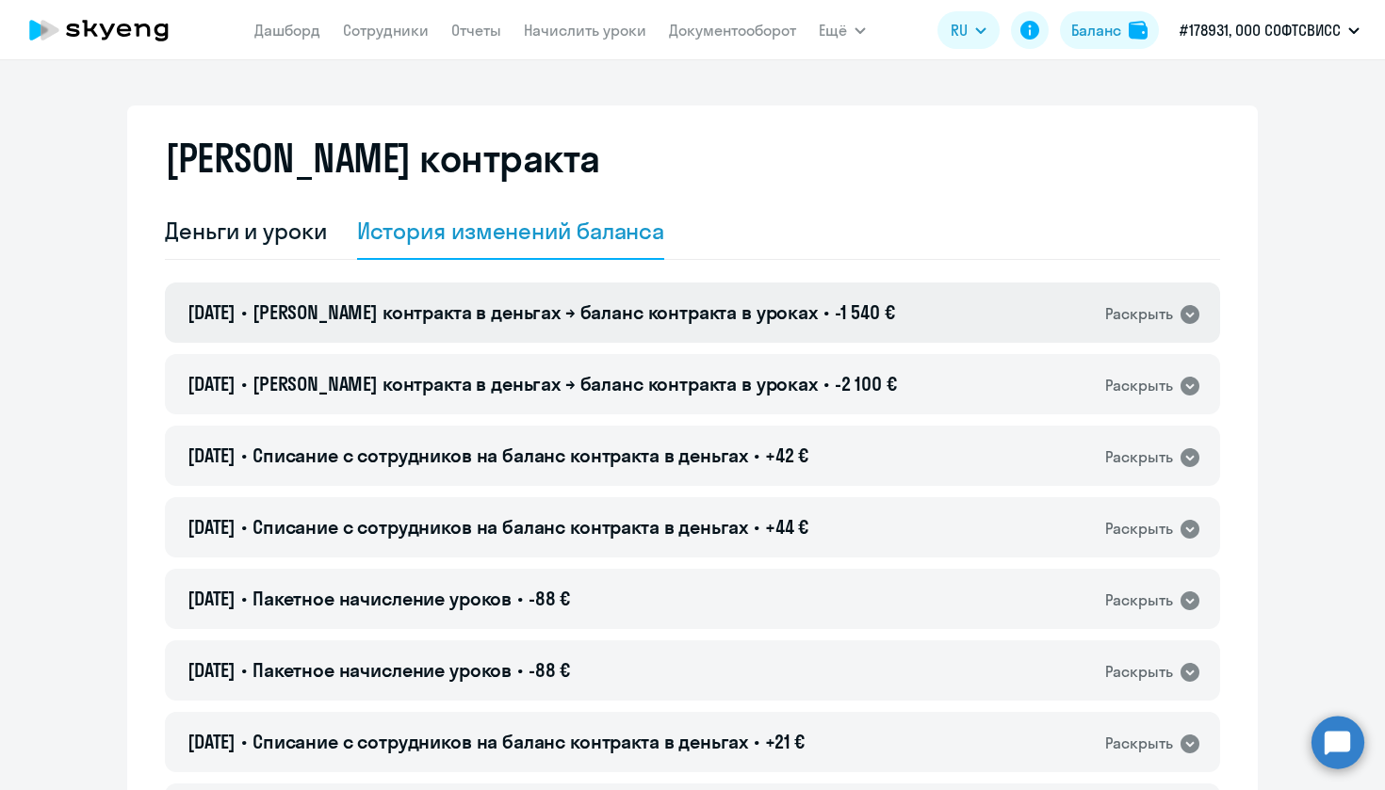
click at [873, 322] on div "15.10.2025 • Баланс контракта в деньгах → баланс контракта в уроках • -1 540 € …" at bounding box center [692, 313] width 1055 height 60
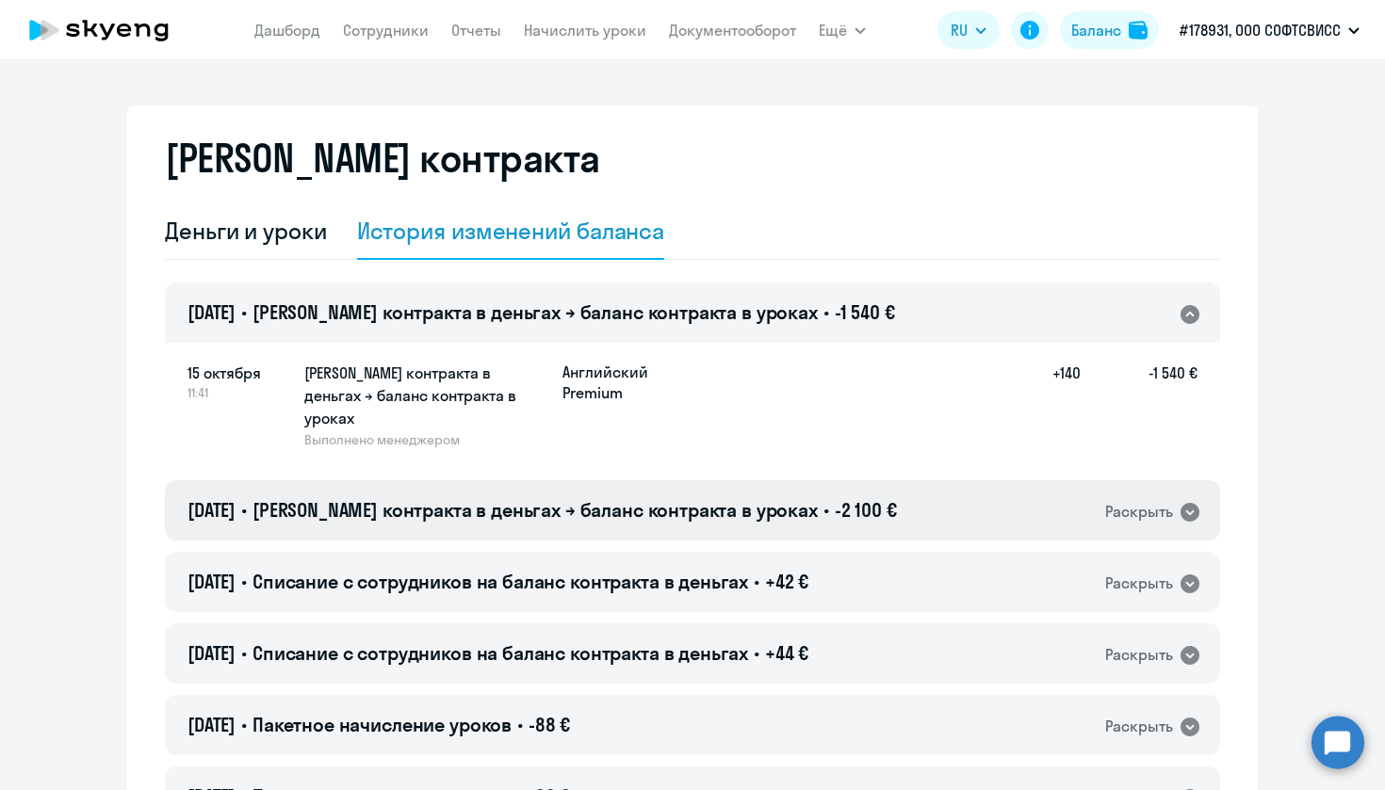
click at [880, 508] on div "15.10.2025 • Баланс контракта в деньгах → баланс контракта в уроках • -2 100 € …" at bounding box center [692, 510] width 1055 height 60
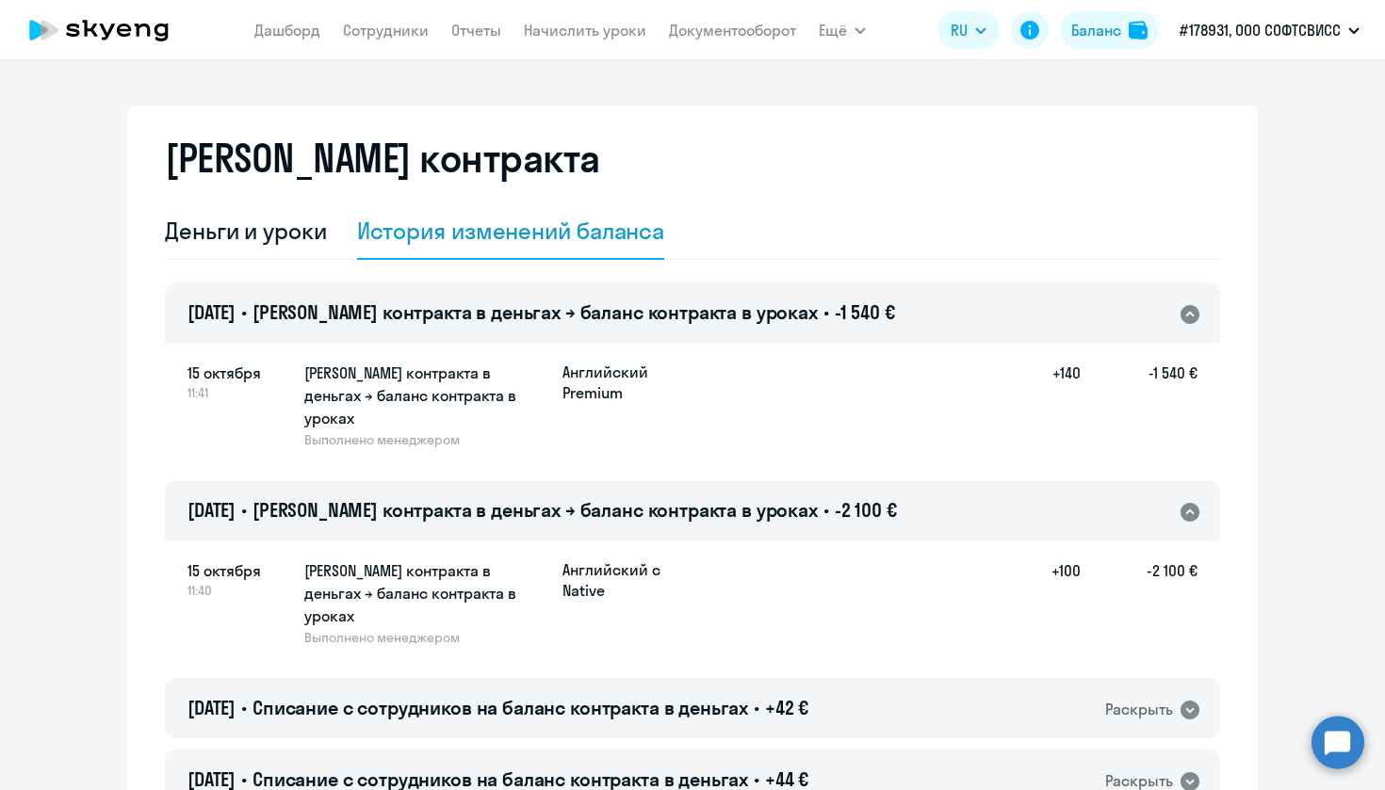
click at [880, 501] on div "15.10.2025 • Баланс контракта в деньгах → баланс контракта в уроках • -2 100 € …" at bounding box center [692, 510] width 1055 height 60
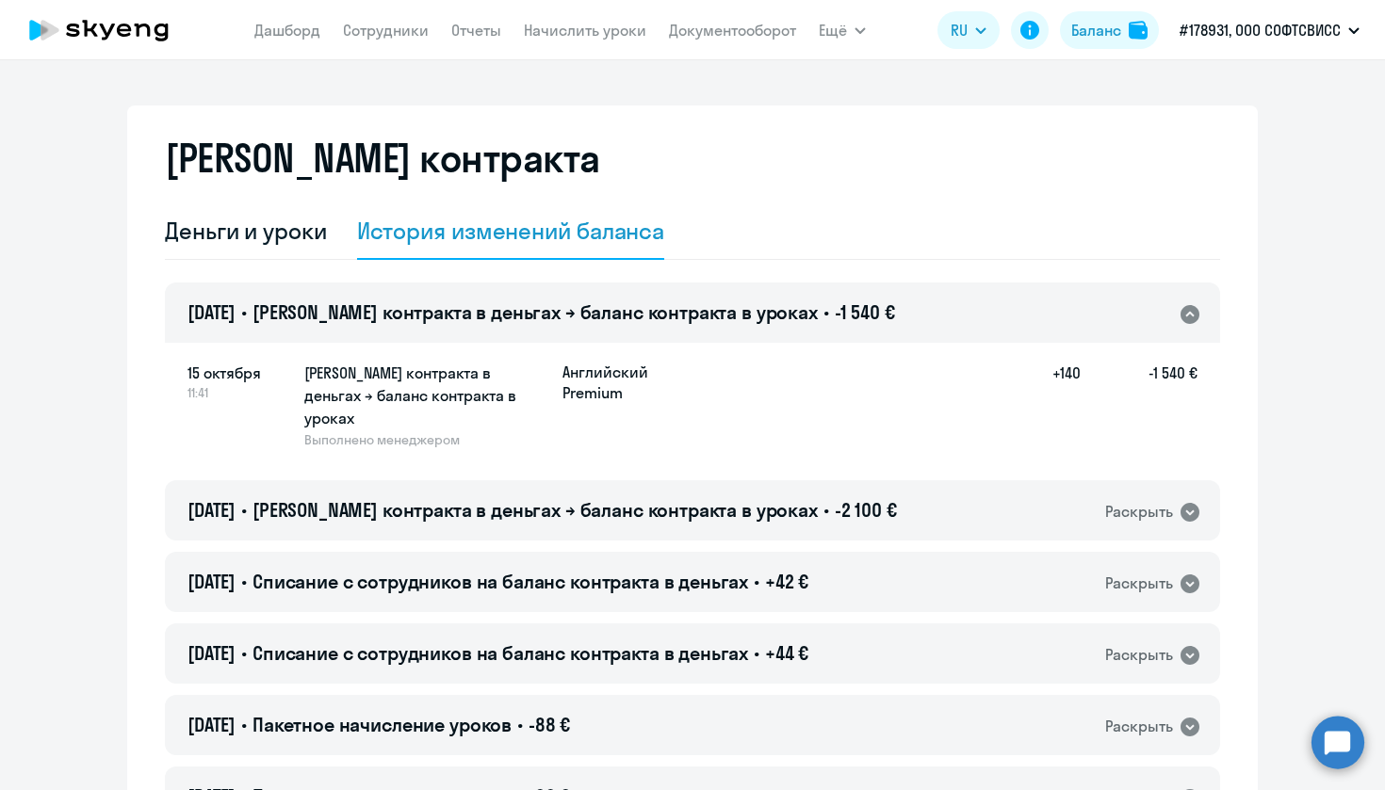
scroll to position [165, 0]
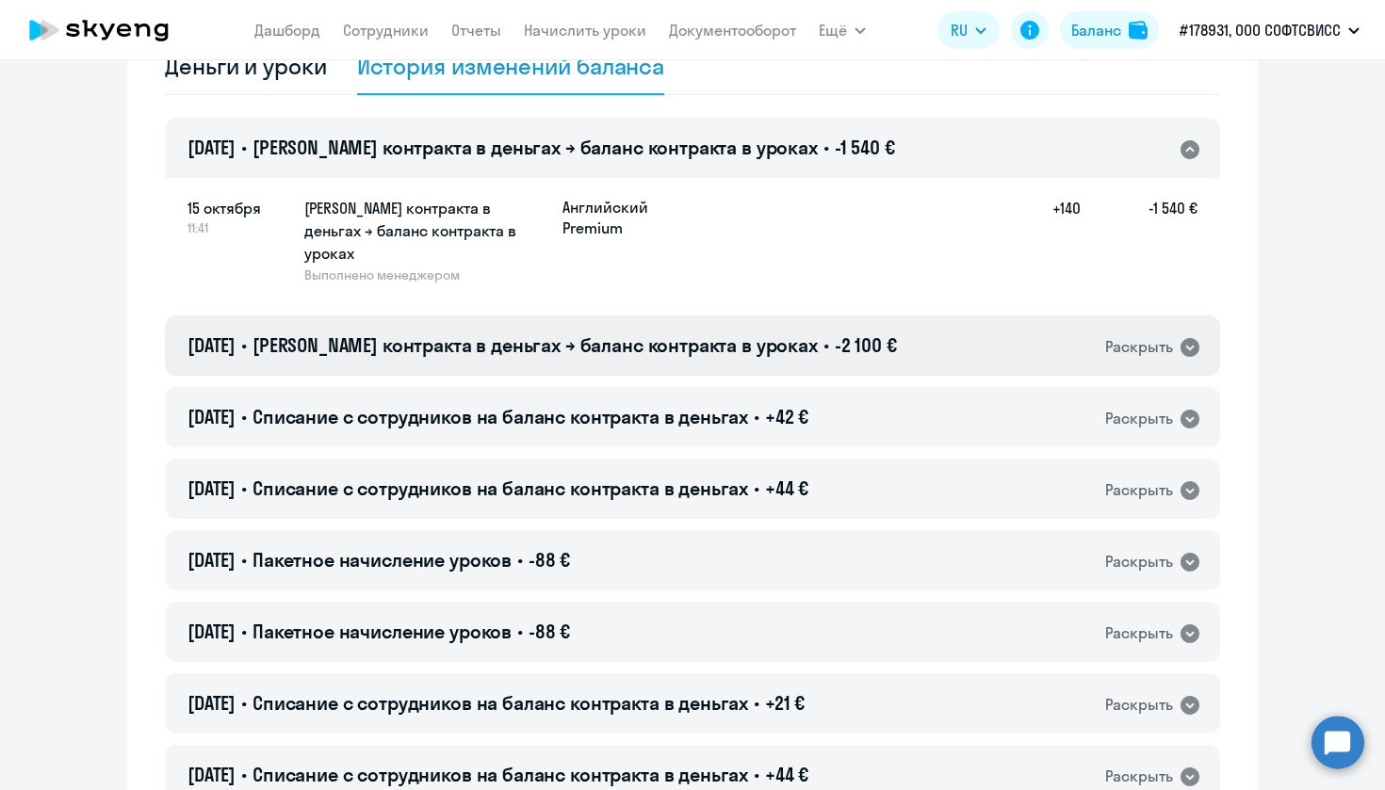
click at [834, 333] on span "-2 100 €" at bounding box center [865, 345] width 62 height 24
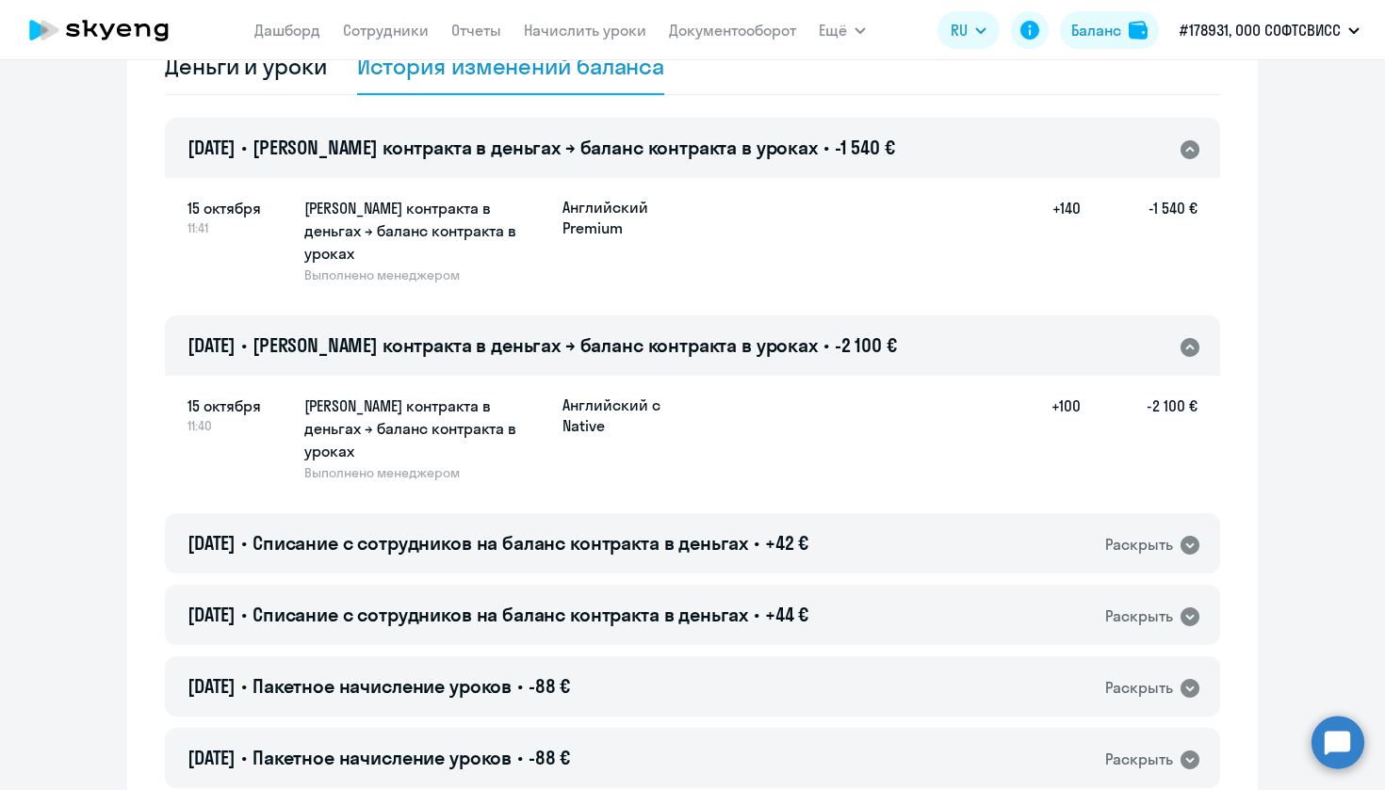
scroll to position [0, 0]
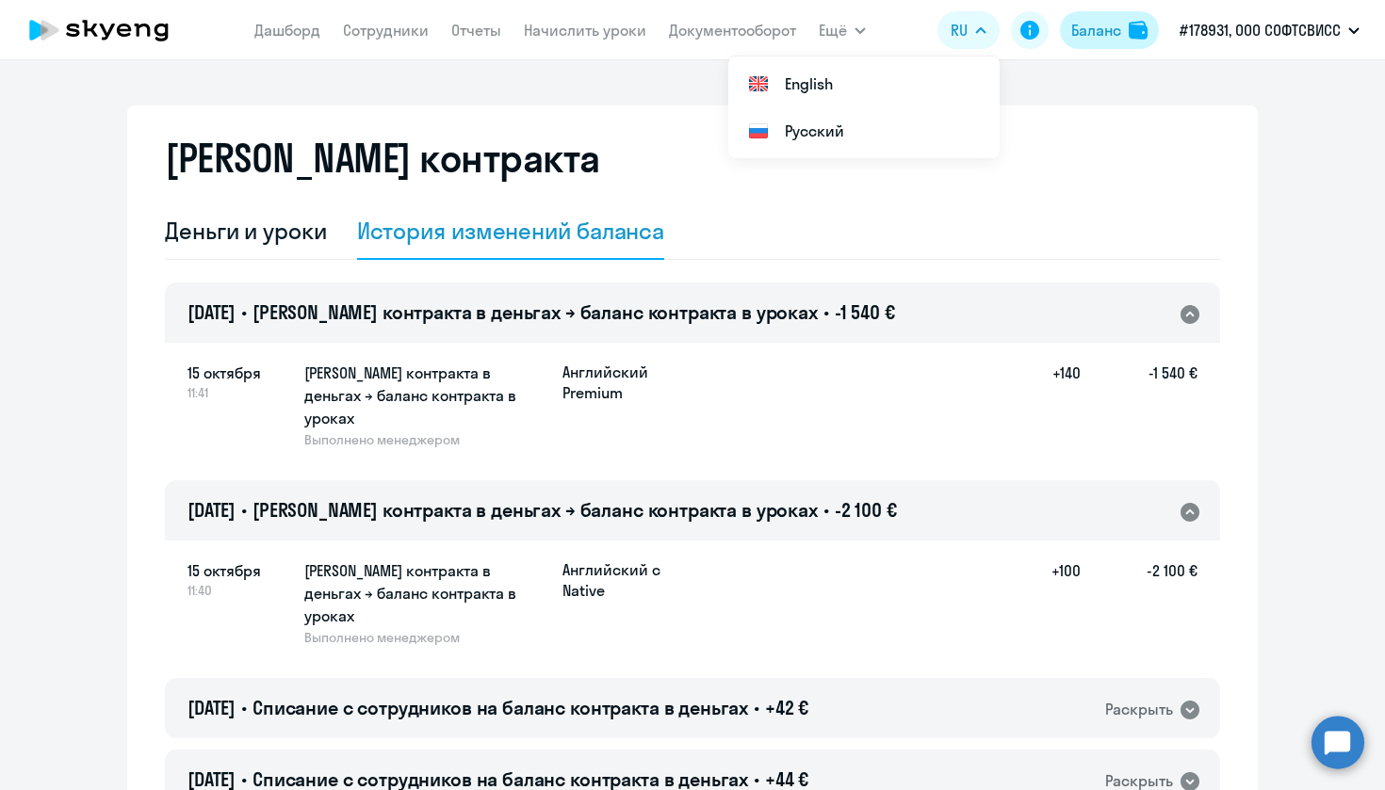
click at [1108, 45] on button "Баланс" at bounding box center [1109, 30] width 99 height 38
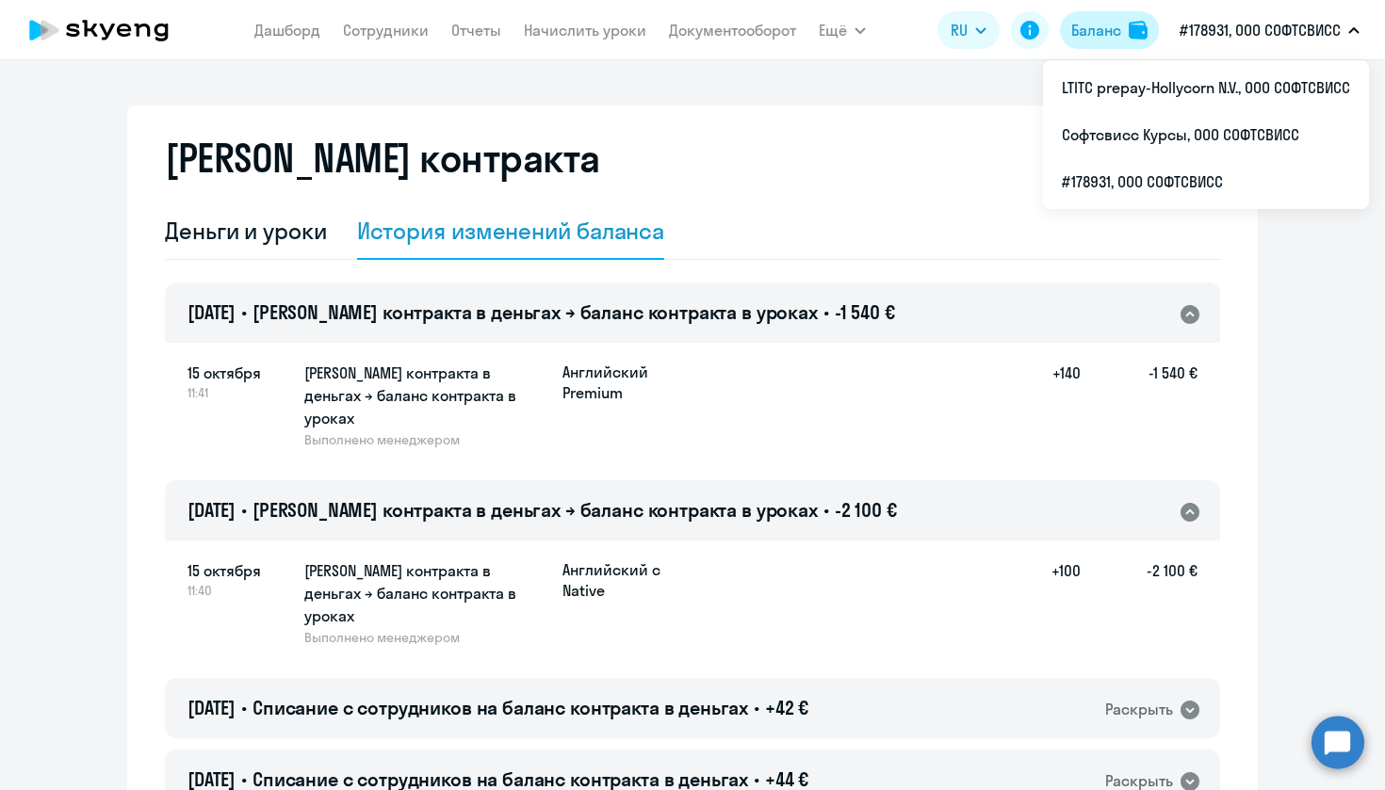
click at [1108, 28] on div "Баланс" at bounding box center [1096, 30] width 50 height 23
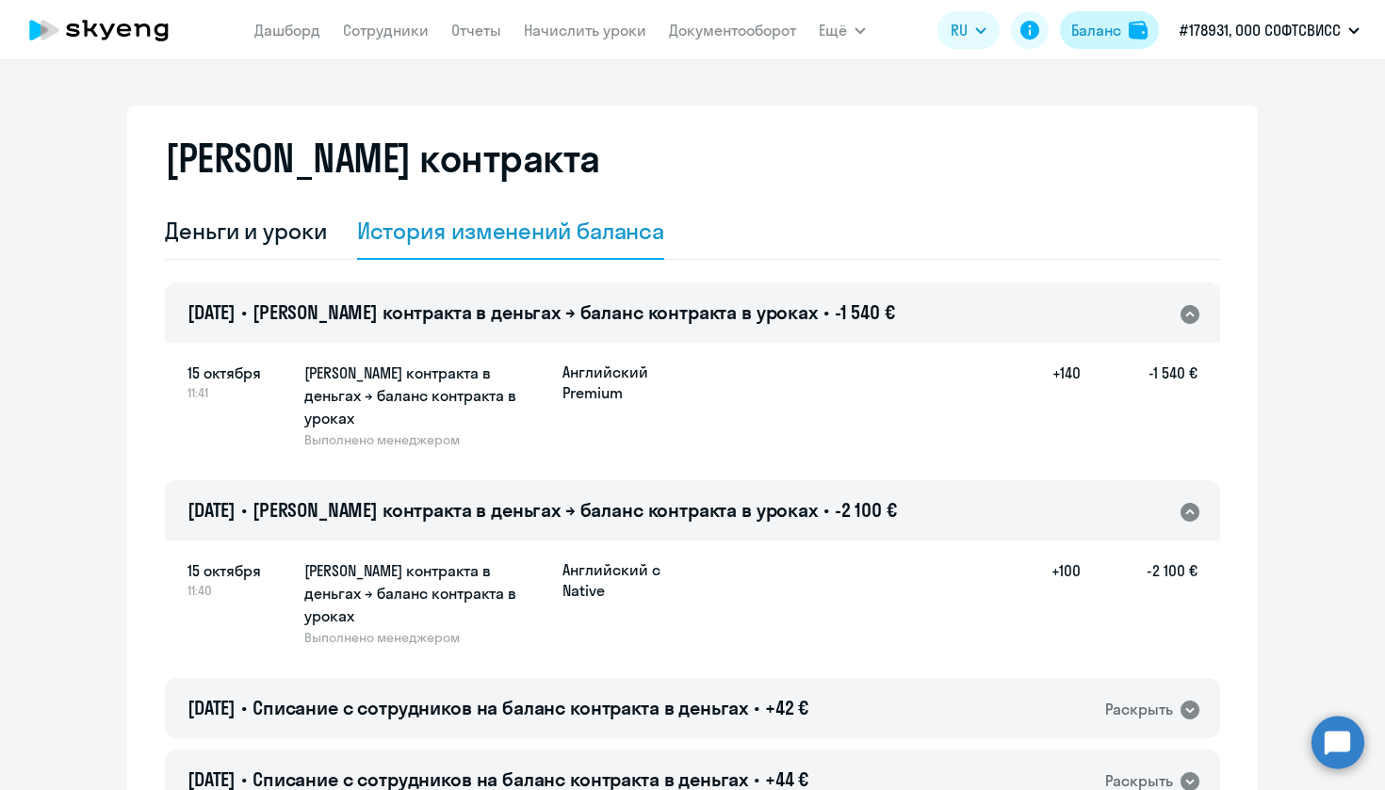
click at [1108, 29] on div "Баланс" at bounding box center [1096, 30] width 50 height 23
click at [239, 249] on div "Деньги и уроки" at bounding box center [246, 231] width 162 height 57
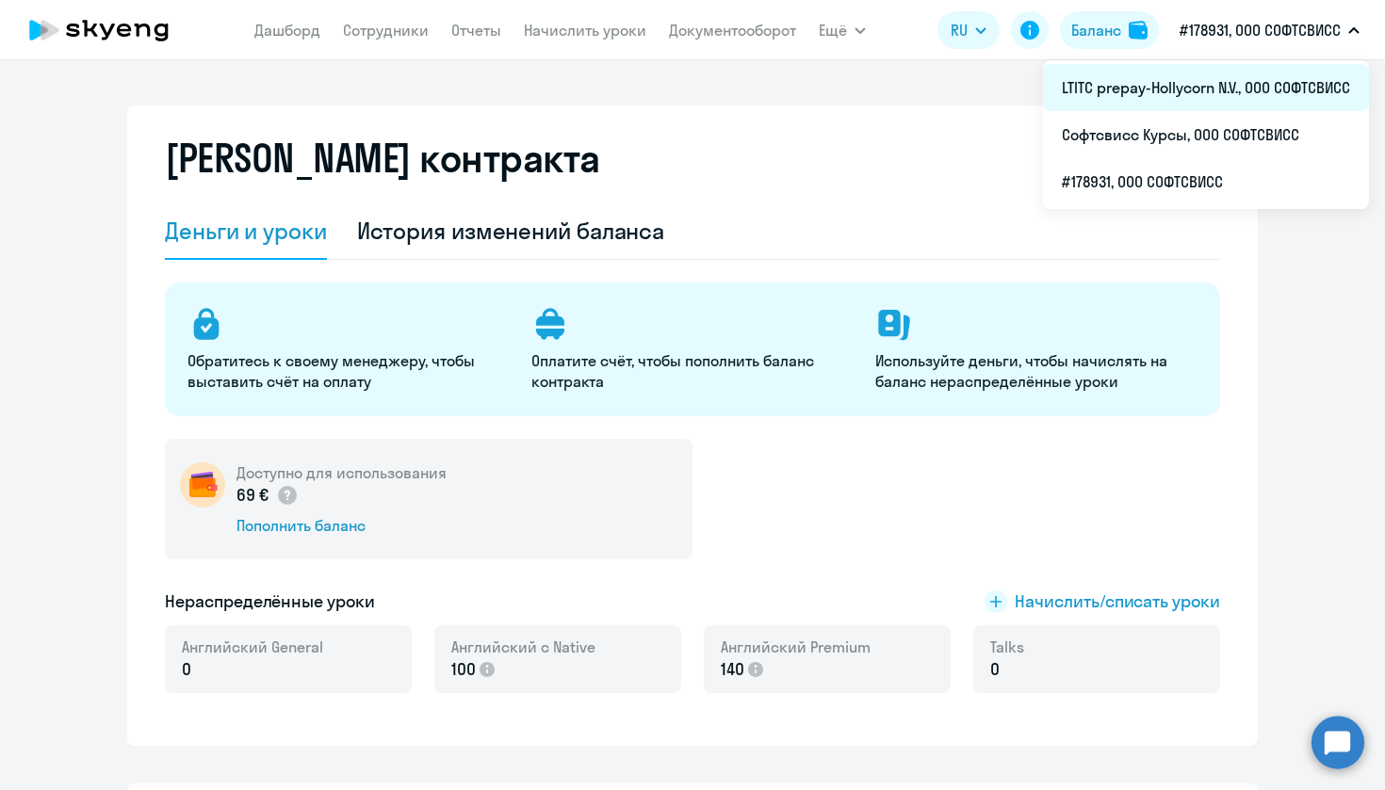
click at [1239, 97] on li "LTITC prepay-Hollycorn N.V., ООО СОФТСВИСС" at bounding box center [1206, 87] width 326 height 47
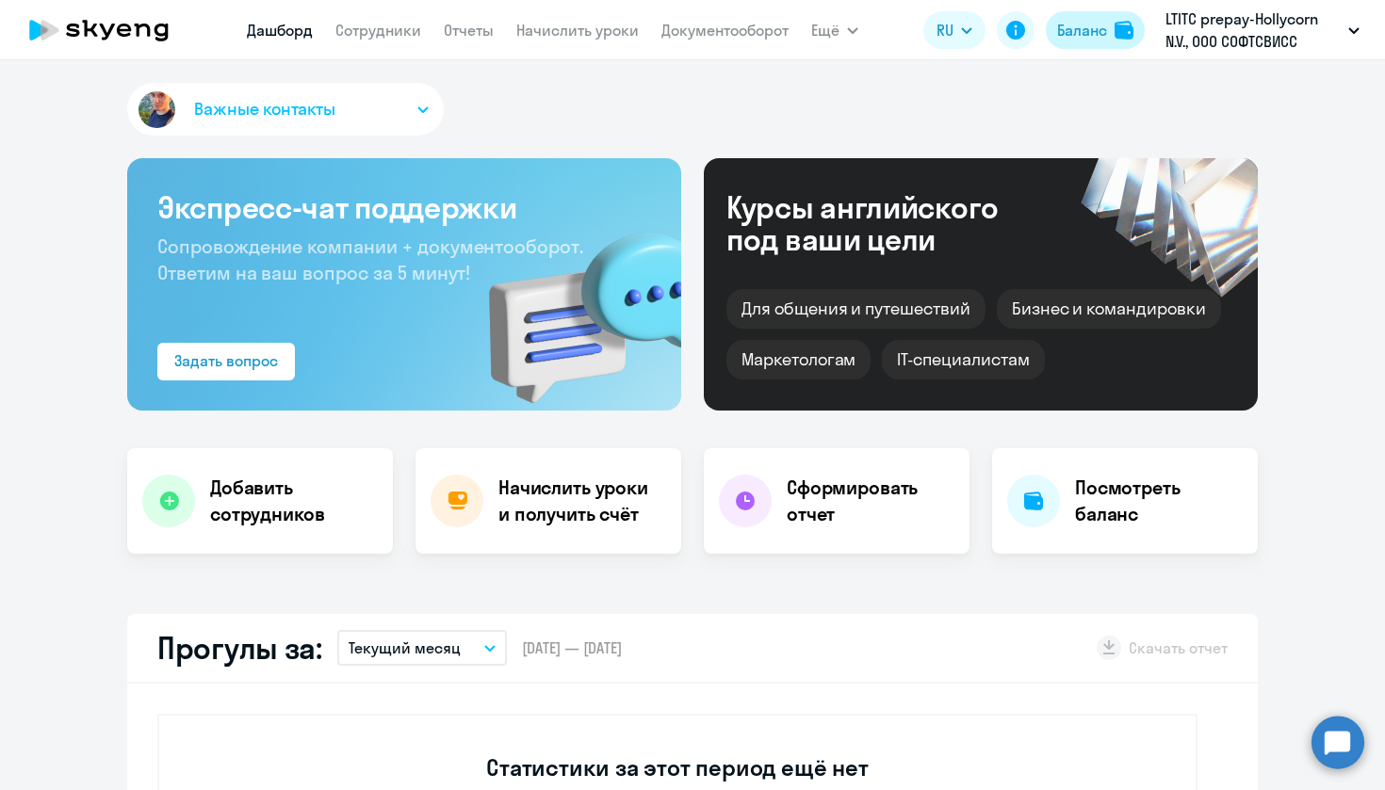
click at [1122, 18] on button "Баланс" at bounding box center [1094, 30] width 99 height 38
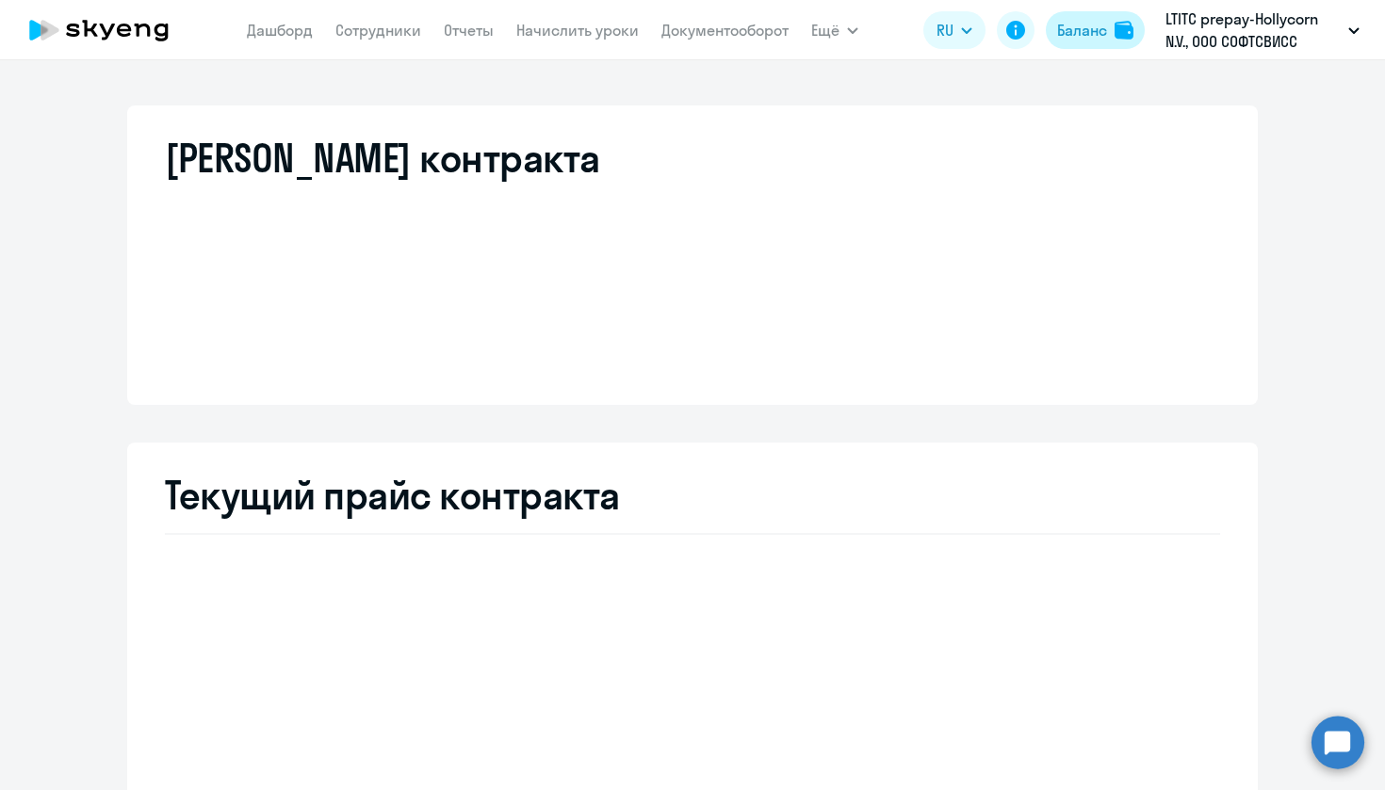
select select "english_adult_not_native_speaker"
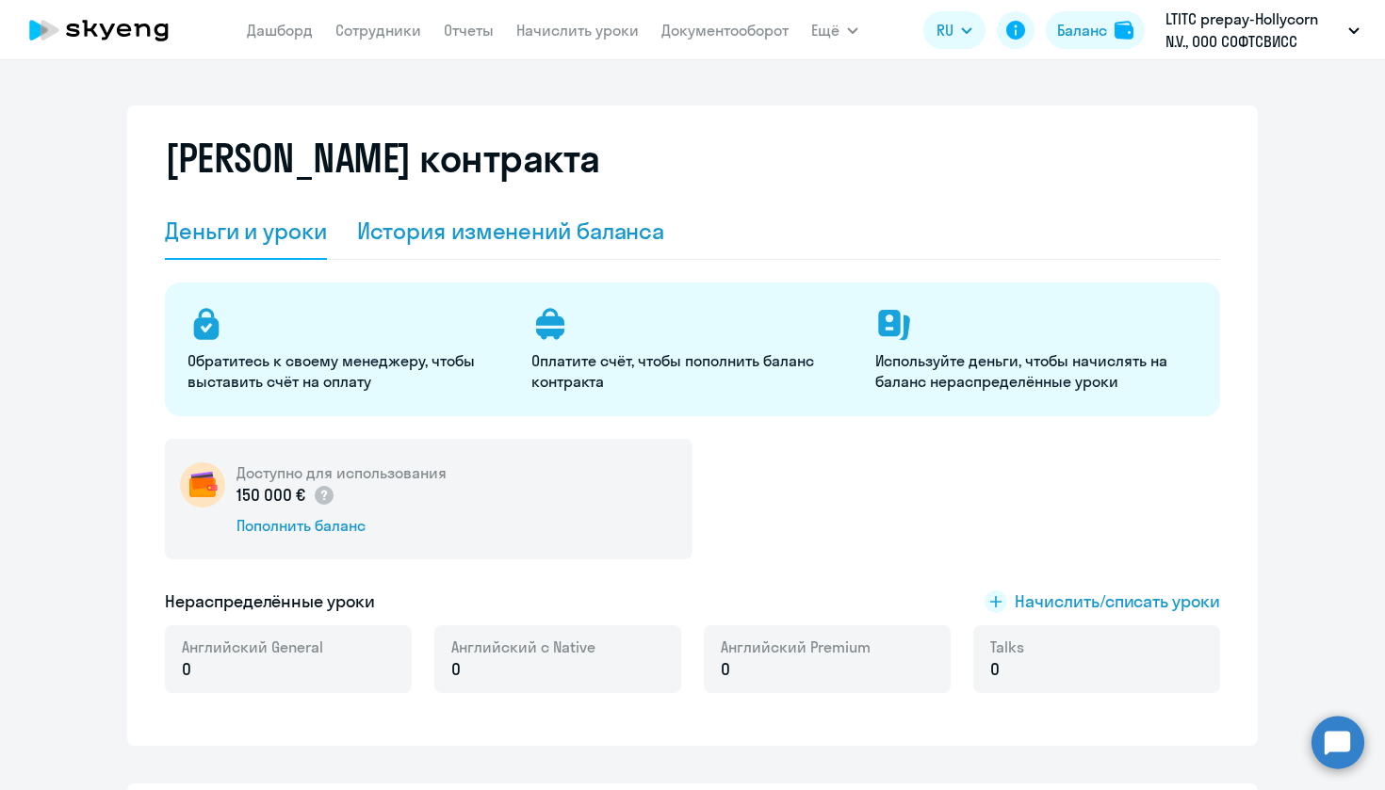
click at [508, 232] on div "История изменений баланса" at bounding box center [511, 231] width 308 height 30
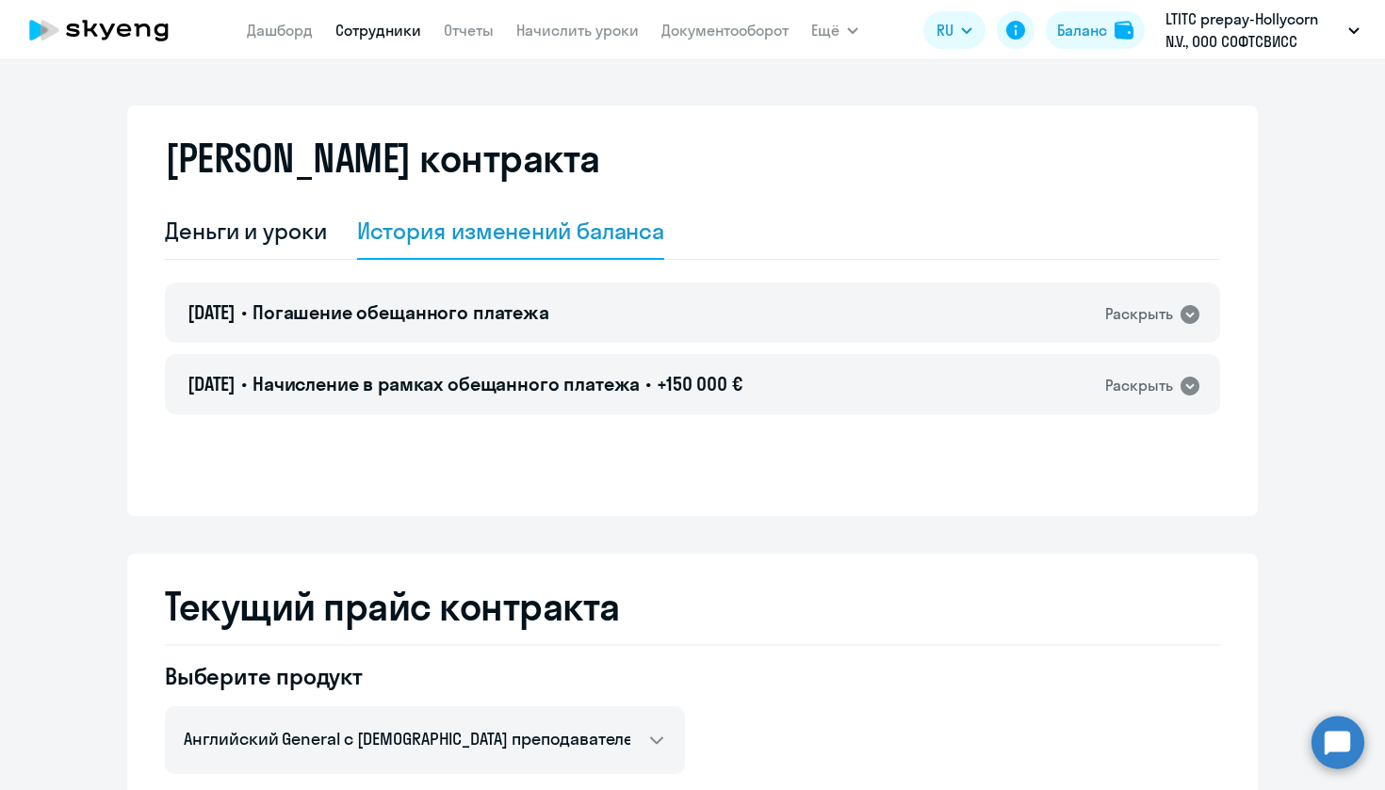
click at [370, 27] on link "Сотрудники" at bounding box center [378, 30] width 86 height 19
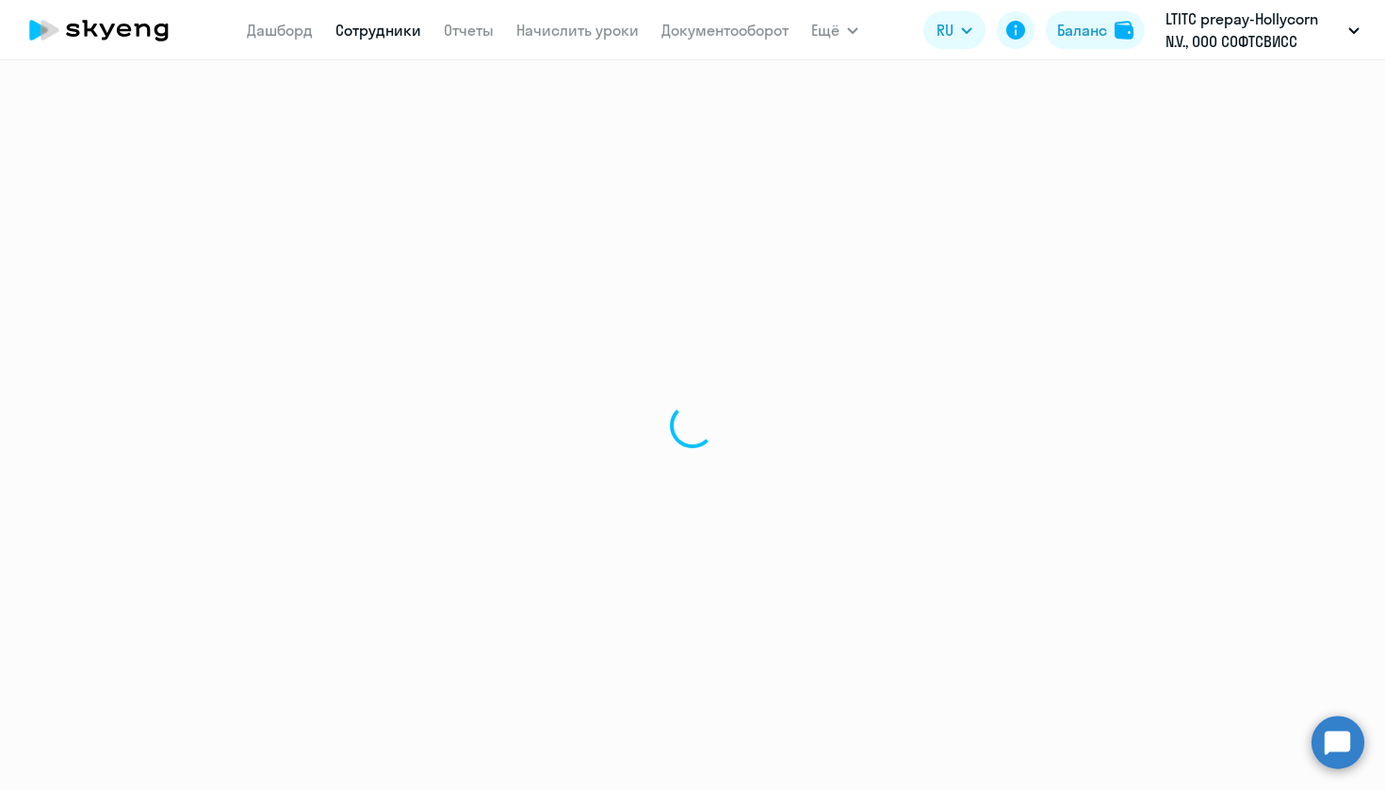
select select "30"
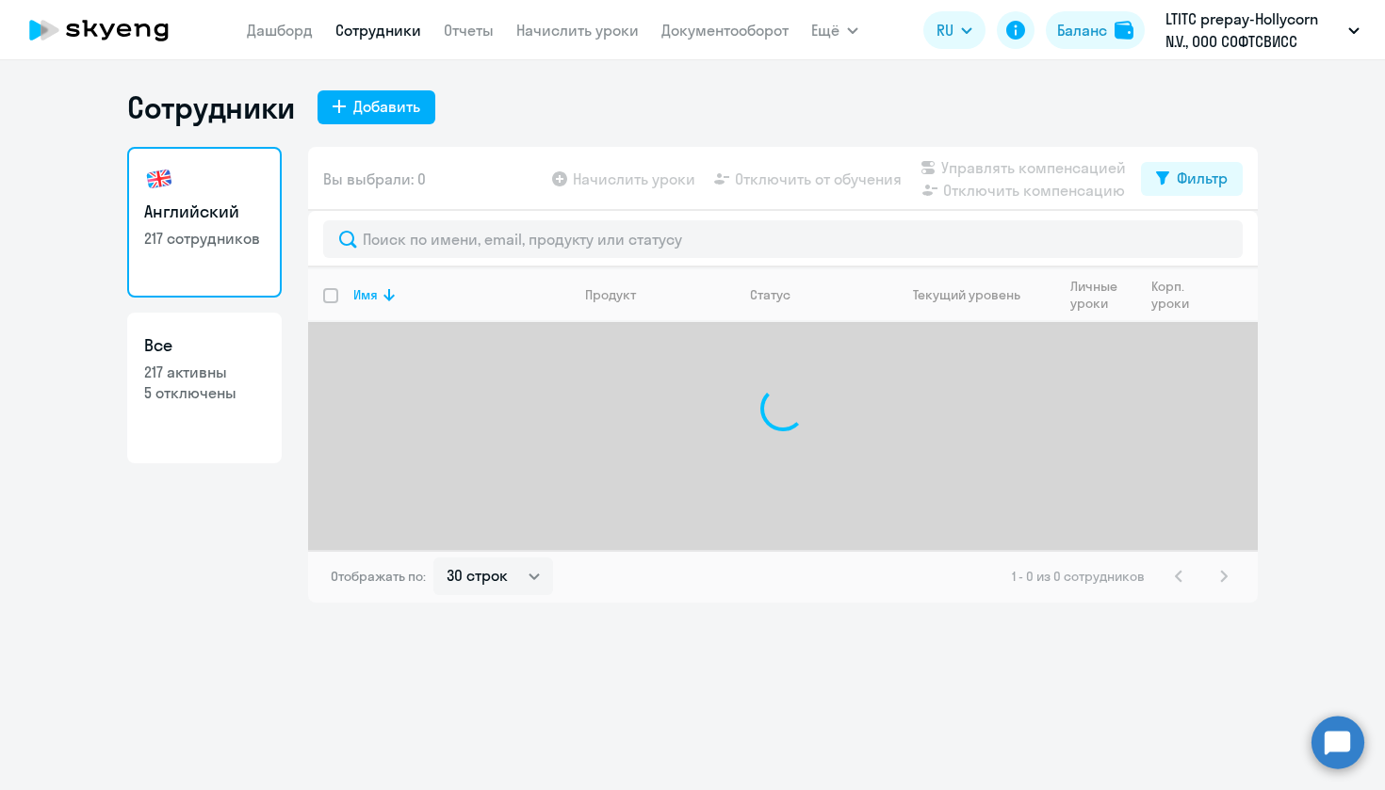
select select "30"
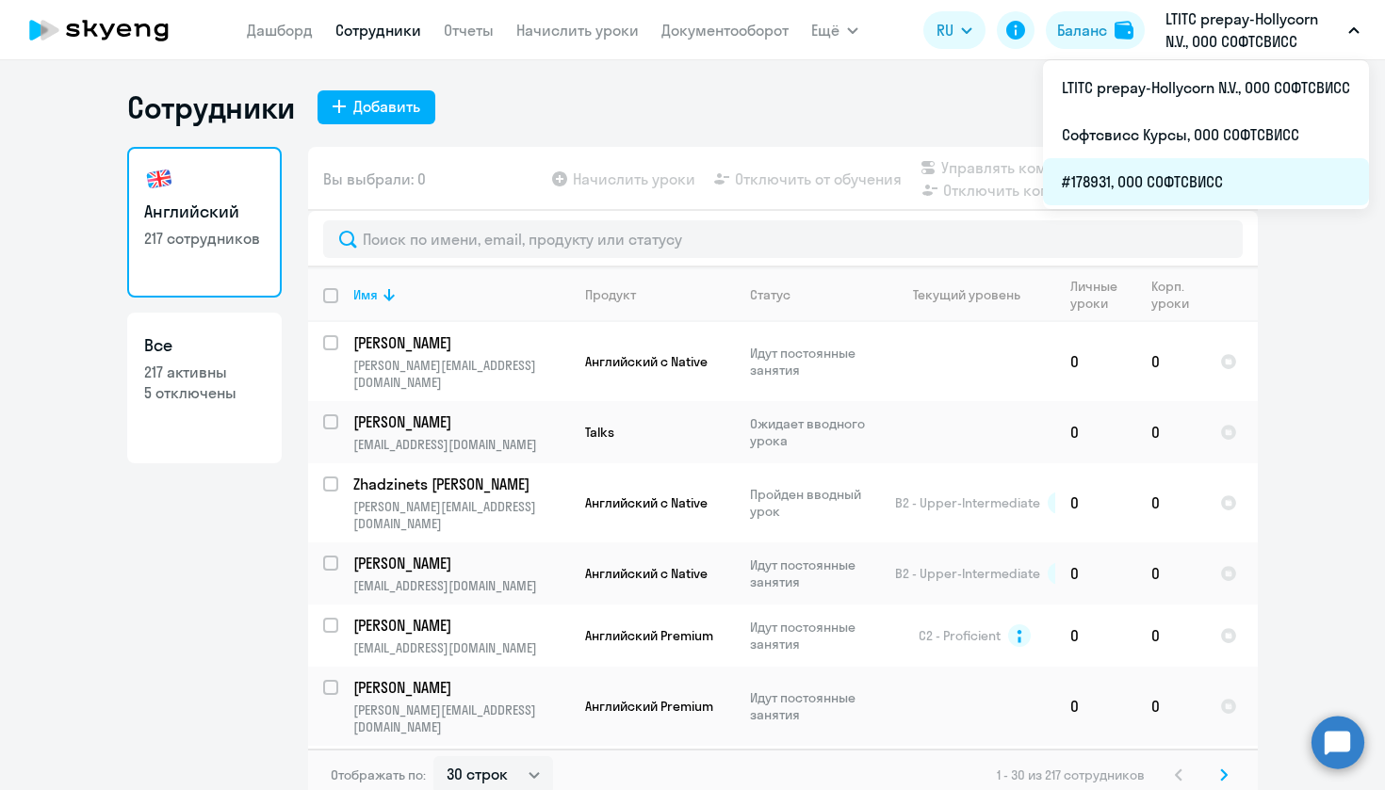
click at [1212, 174] on li "#178931, ООО СОФТСВИСС" at bounding box center [1206, 181] width 326 height 47
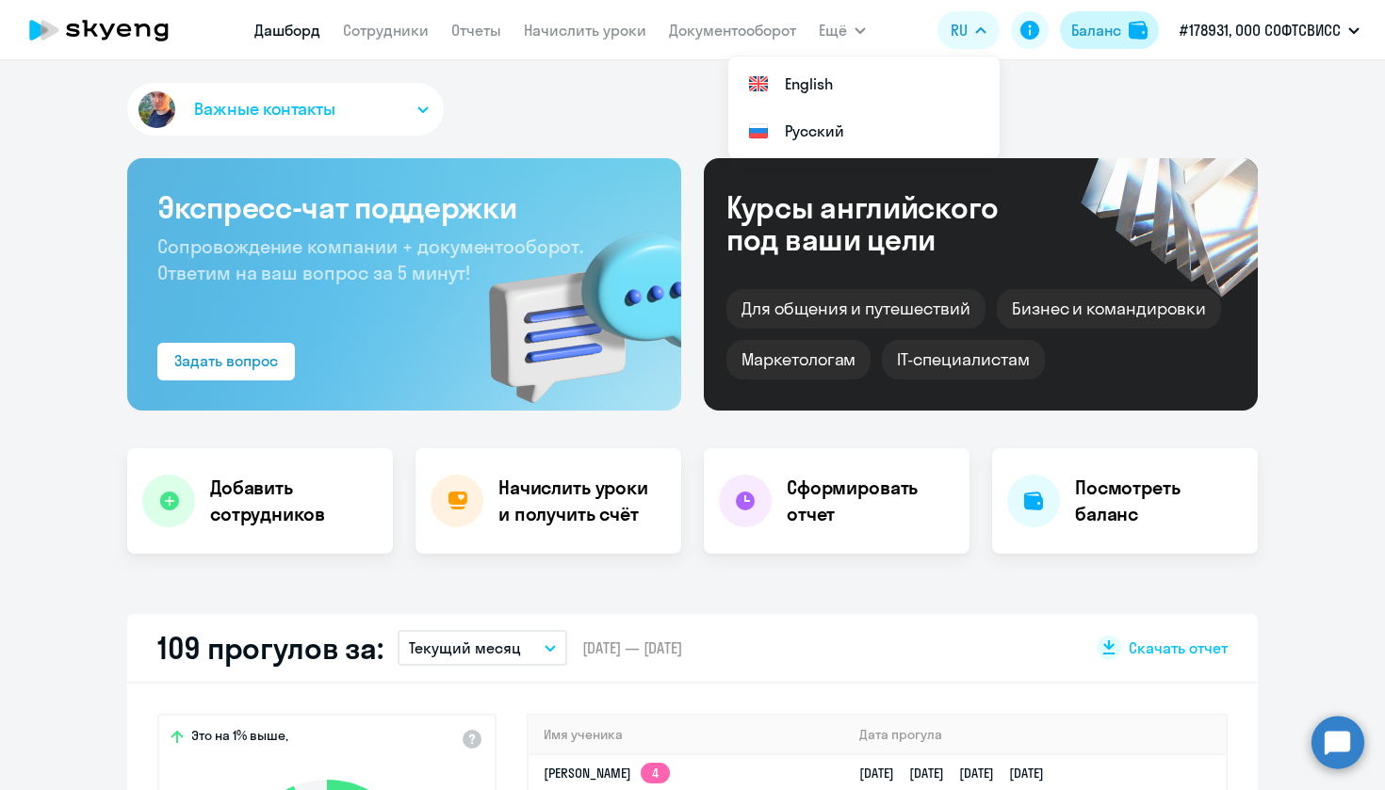
click at [1097, 30] on div "Баланс" at bounding box center [1096, 30] width 50 height 23
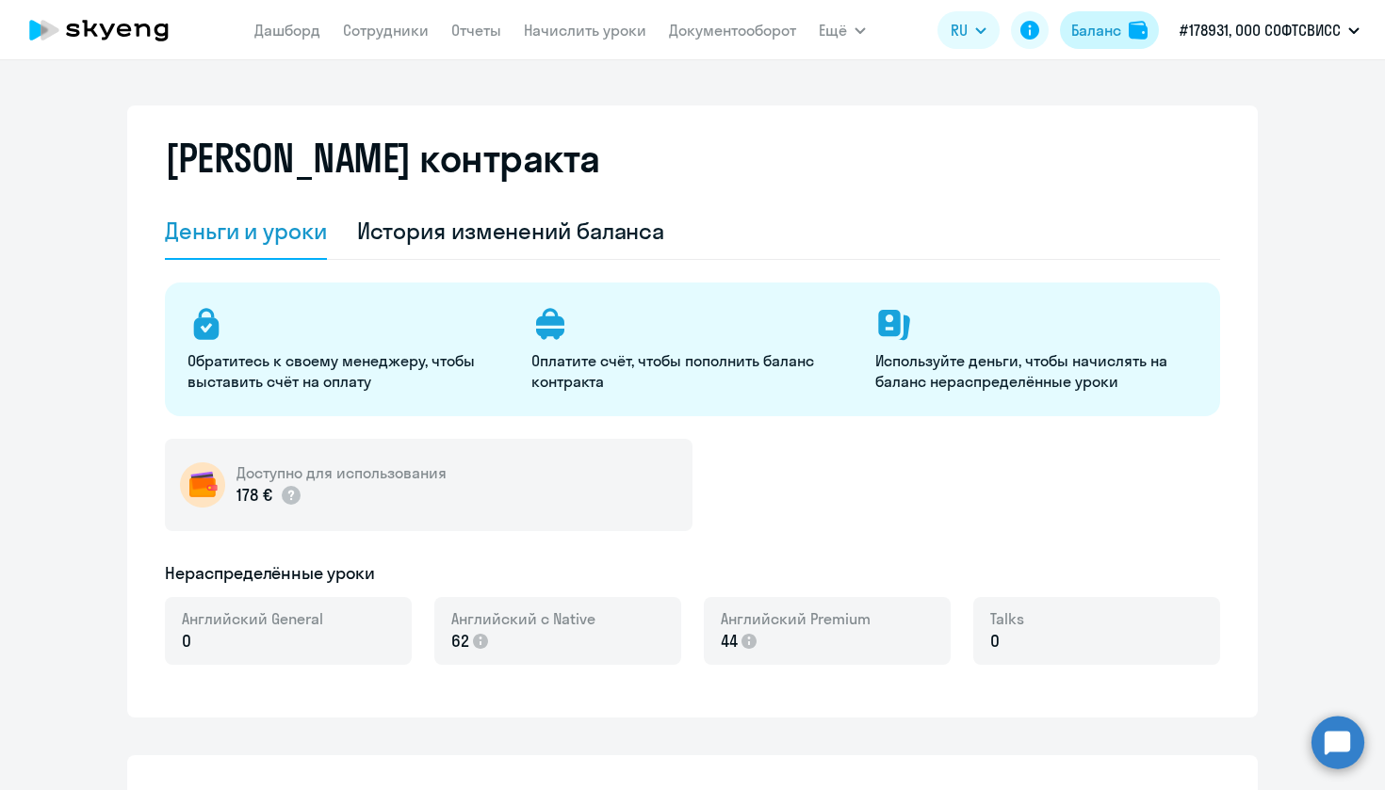
select select "english_adult_not_native_speaker"
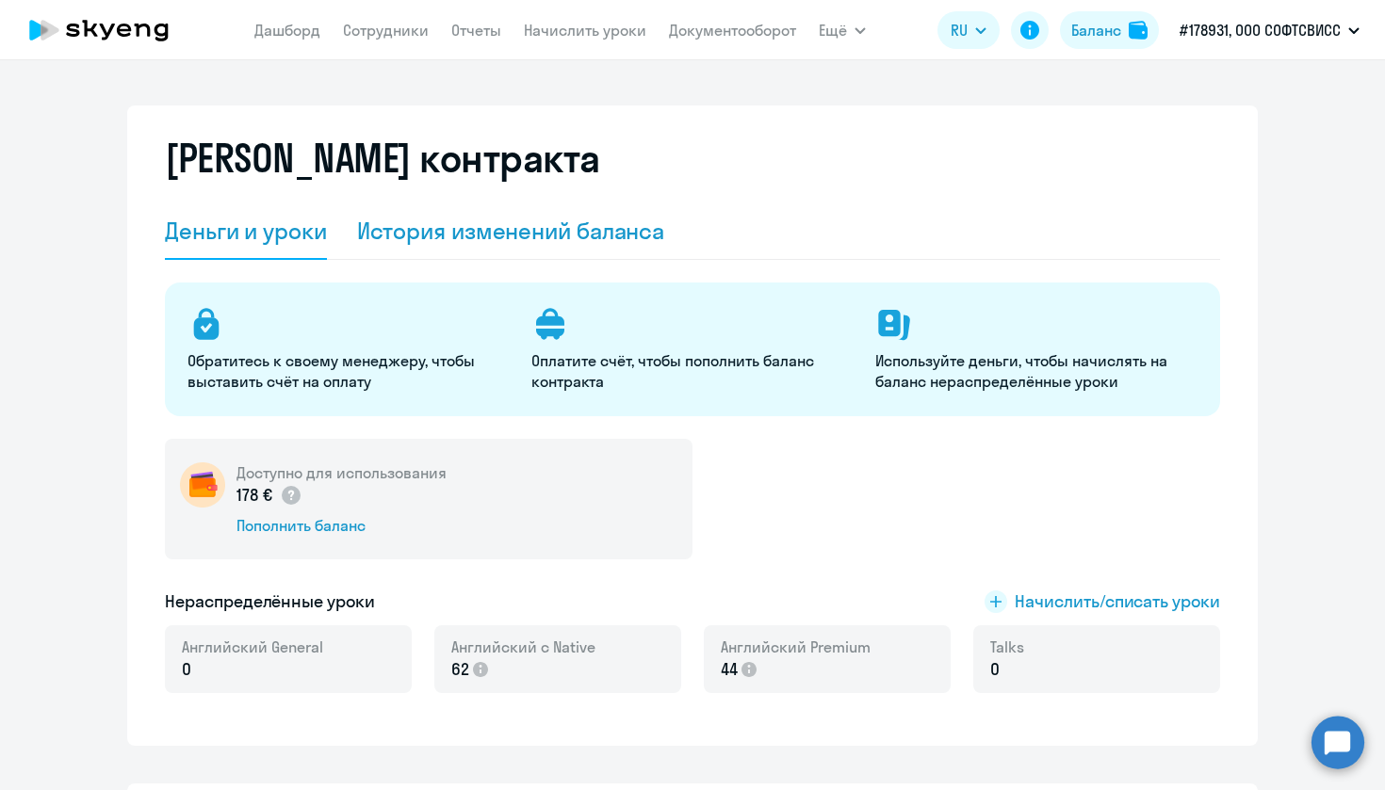
click at [561, 228] on div "История изменений баланса" at bounding box center [511, 231] width 308 height 30
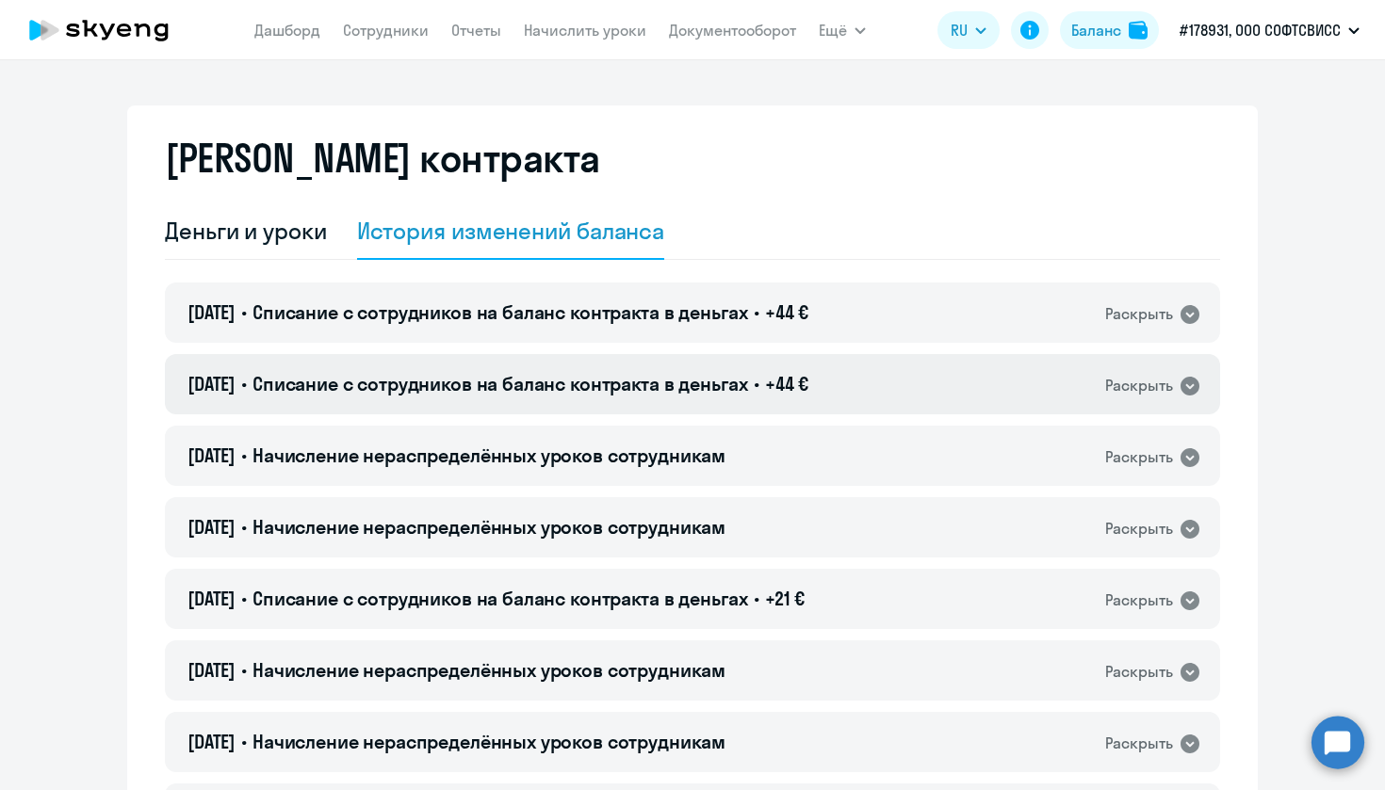
click at [842, 393] on div "[DATE] • Списание с сотрудников на баланс контракта в деньгах • +44 € Раскрыть" at bounding box center [692, 384] width 1055 height 60
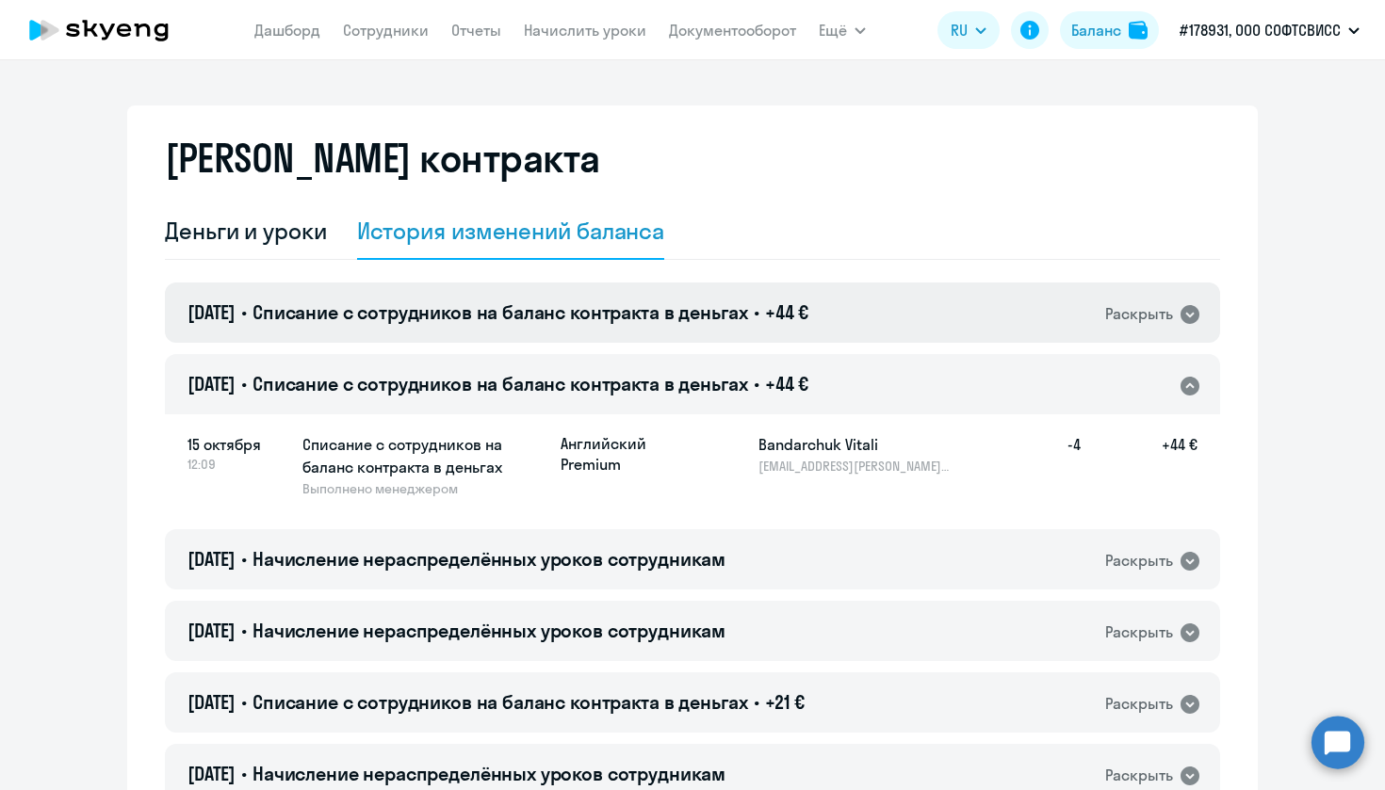
click at [874, 320] on div "[DATE] • Списание с сотрудников на баланс контракта в деньгах • +44 € Раскрыть" at bounding box center [692, 313] width 1055 height 60
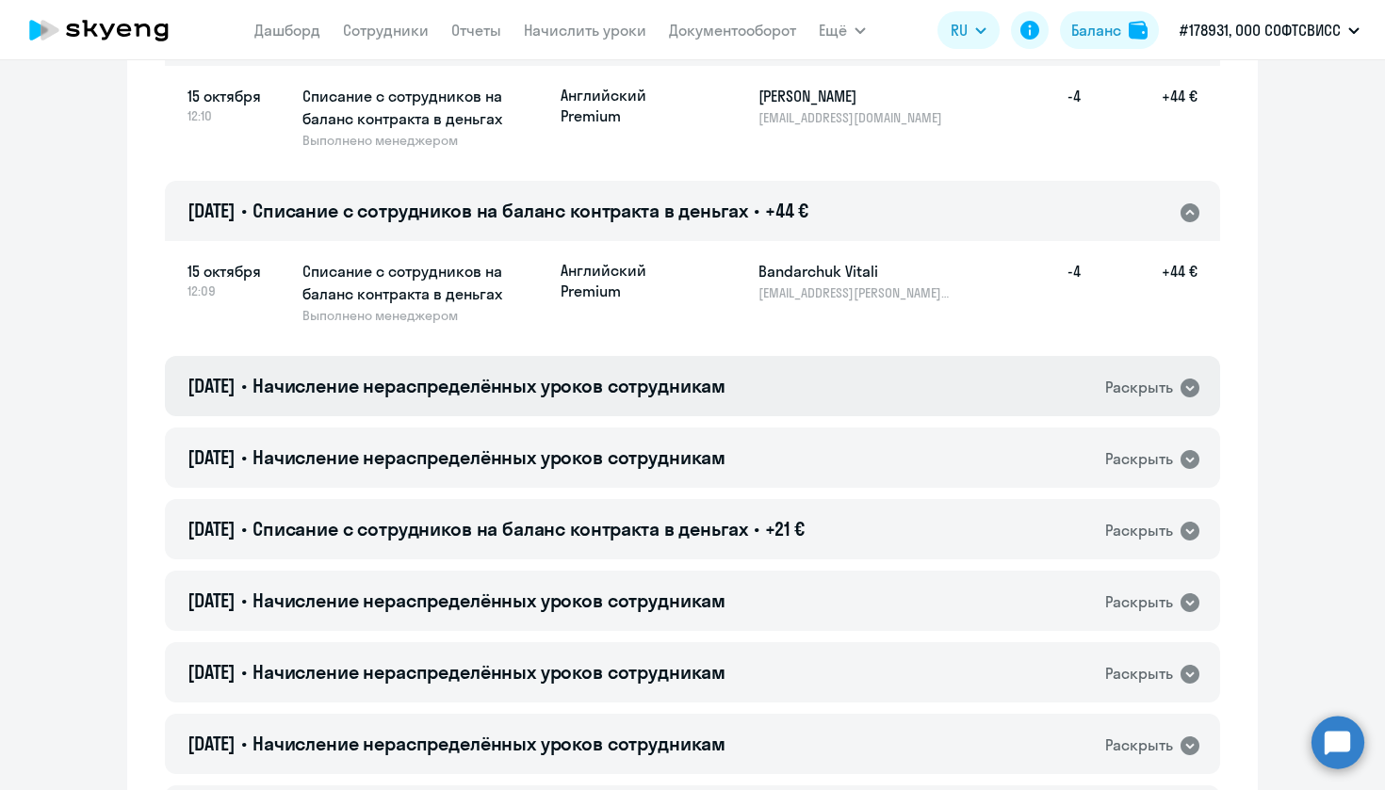
scroll to position [653, 0]
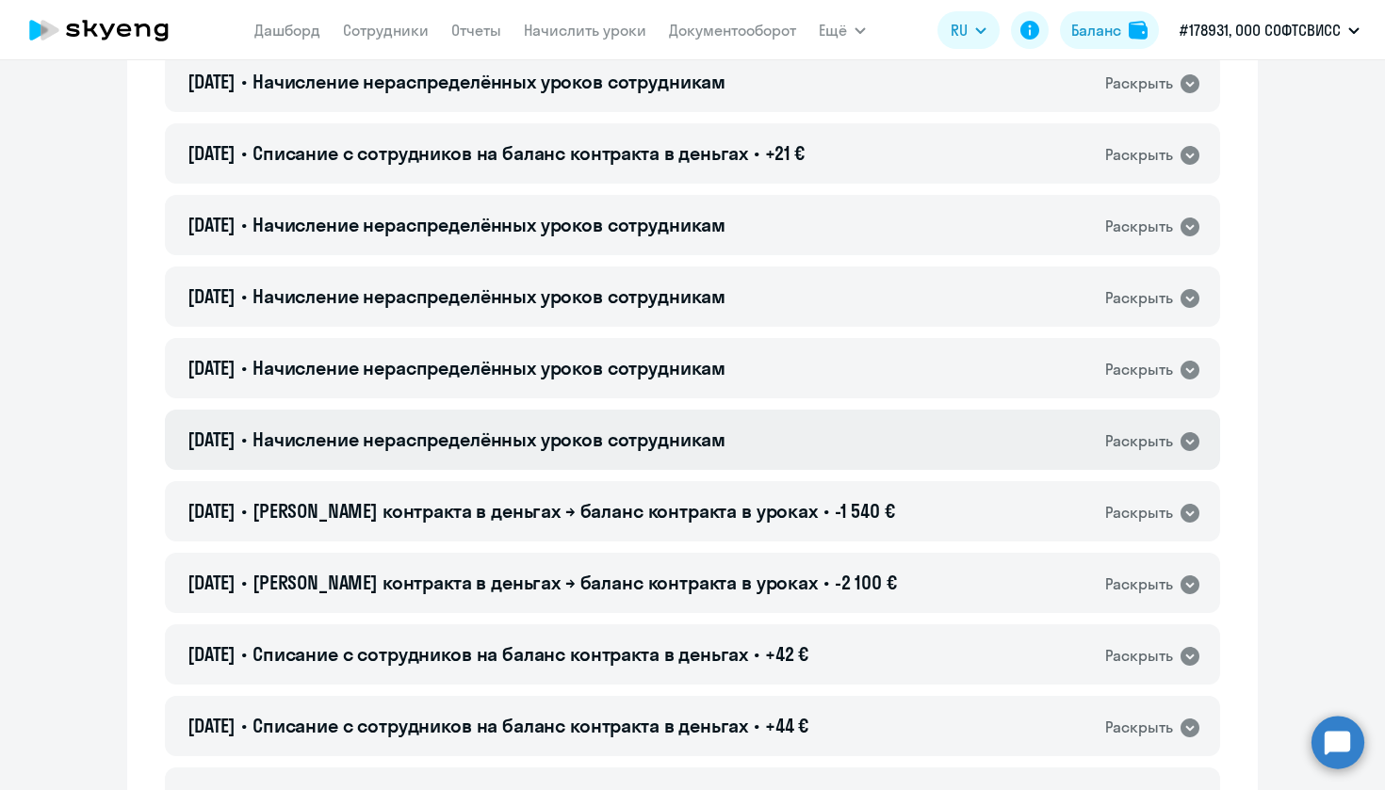
click at [789, 453] on div "[DATE] • Начисление нераспределённых уроков сотрудникам Раскрыть" at bounding box center [692, 440] width 1055 height 60
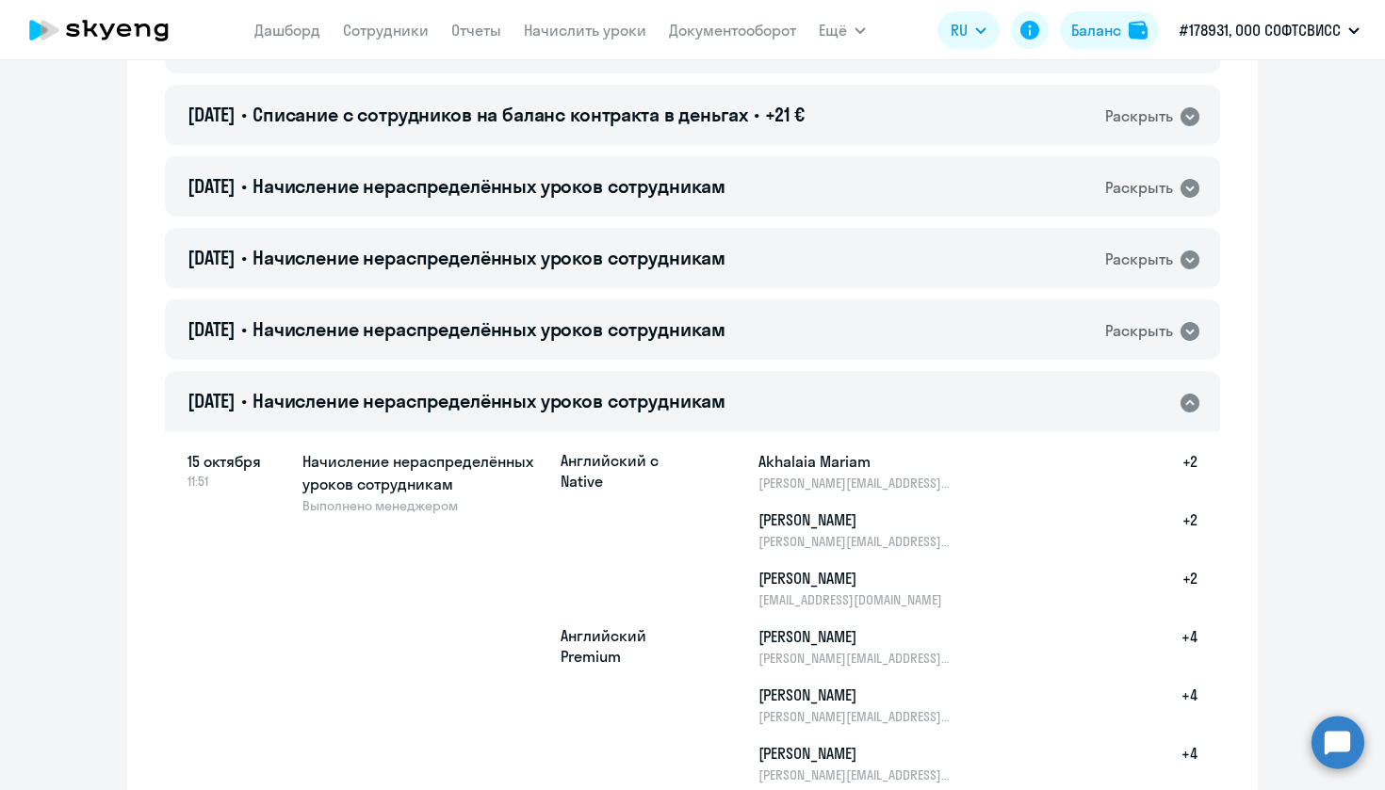
scroll to position [922, 0]
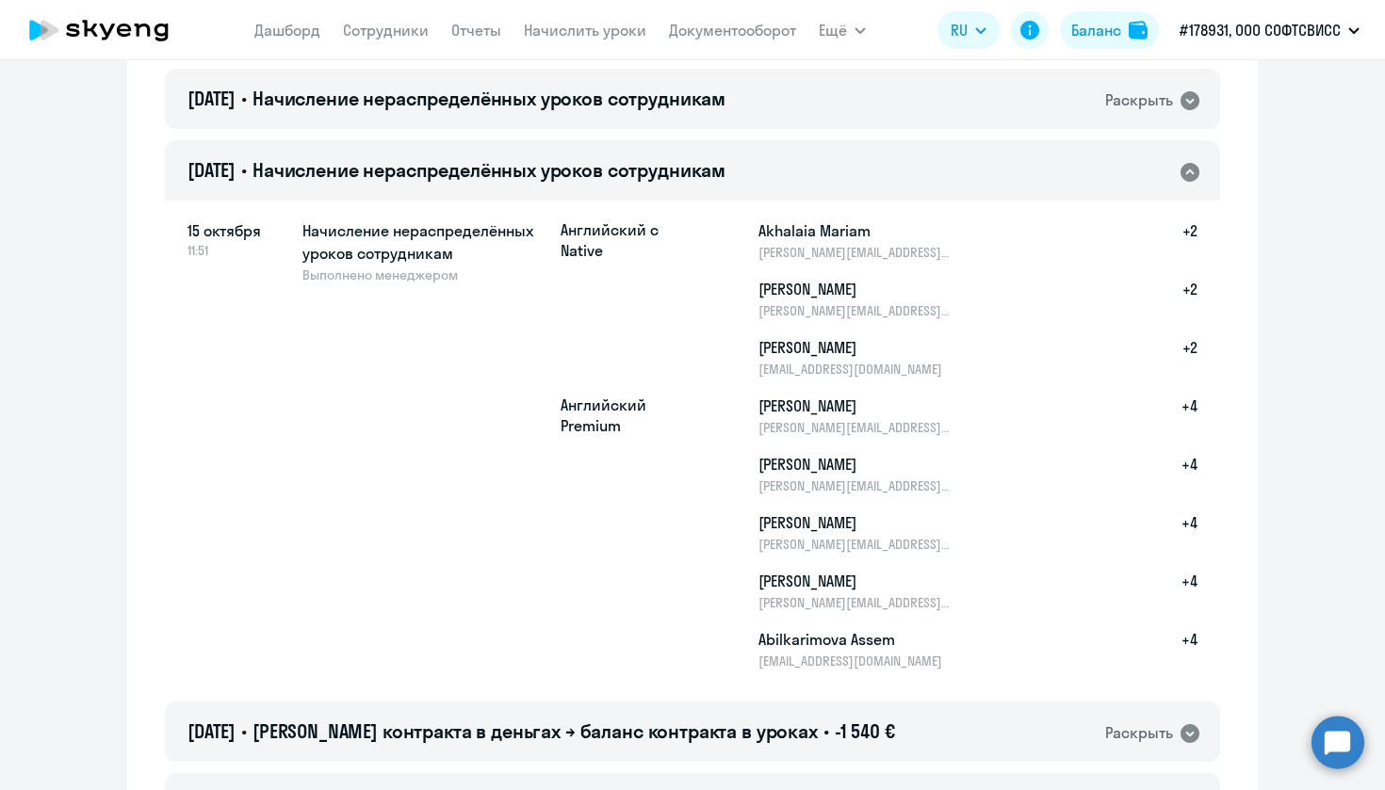
click at [802, 180] on div "[DATE] • Начисление нераспределённых уроков сотрудникам Раскрыть" at bounding box center [692, 170] width 1055 height 60
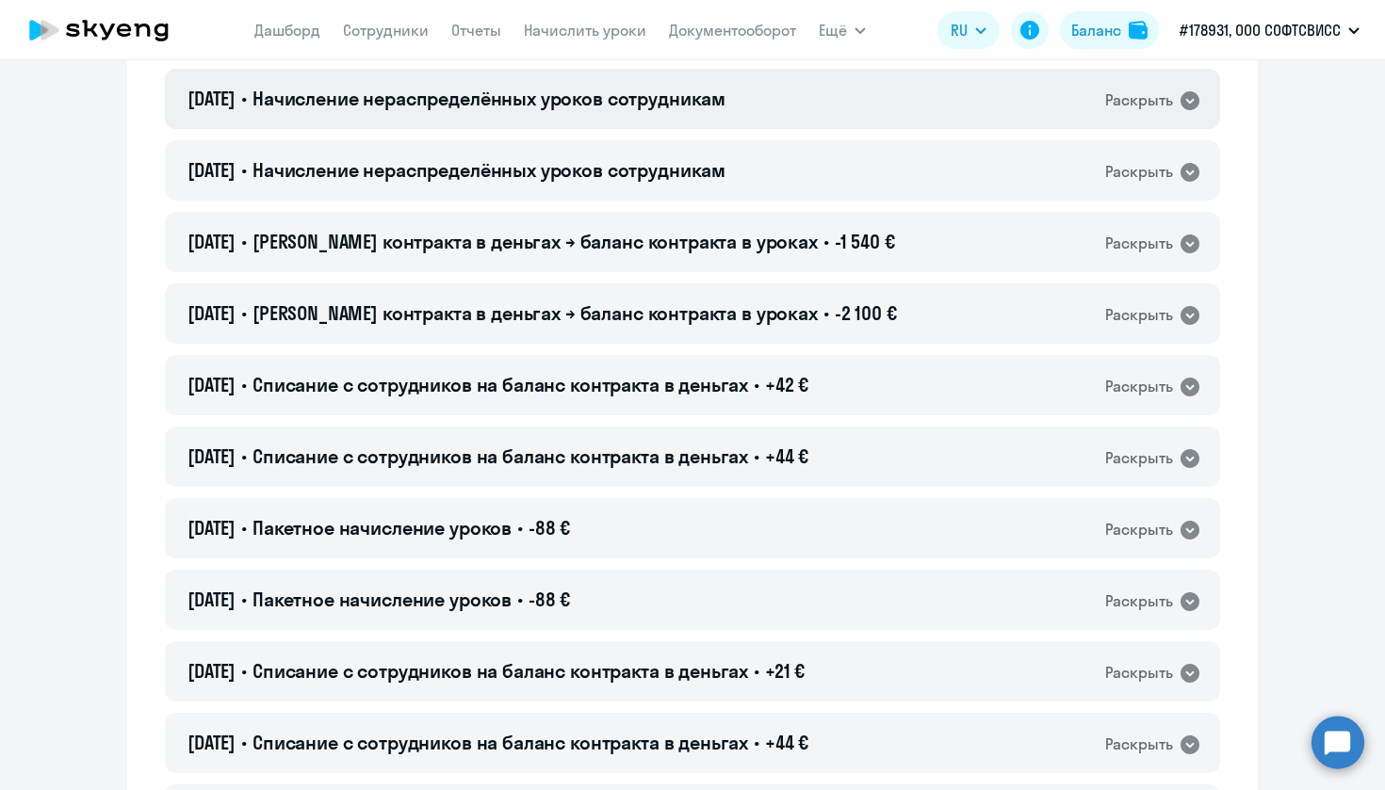
click at [804, 109] on div "[DATE] • Начисление нераспределённых уроков сотрудникам Раскрыть" at bounding box center [692, 99] width 1055 height 60
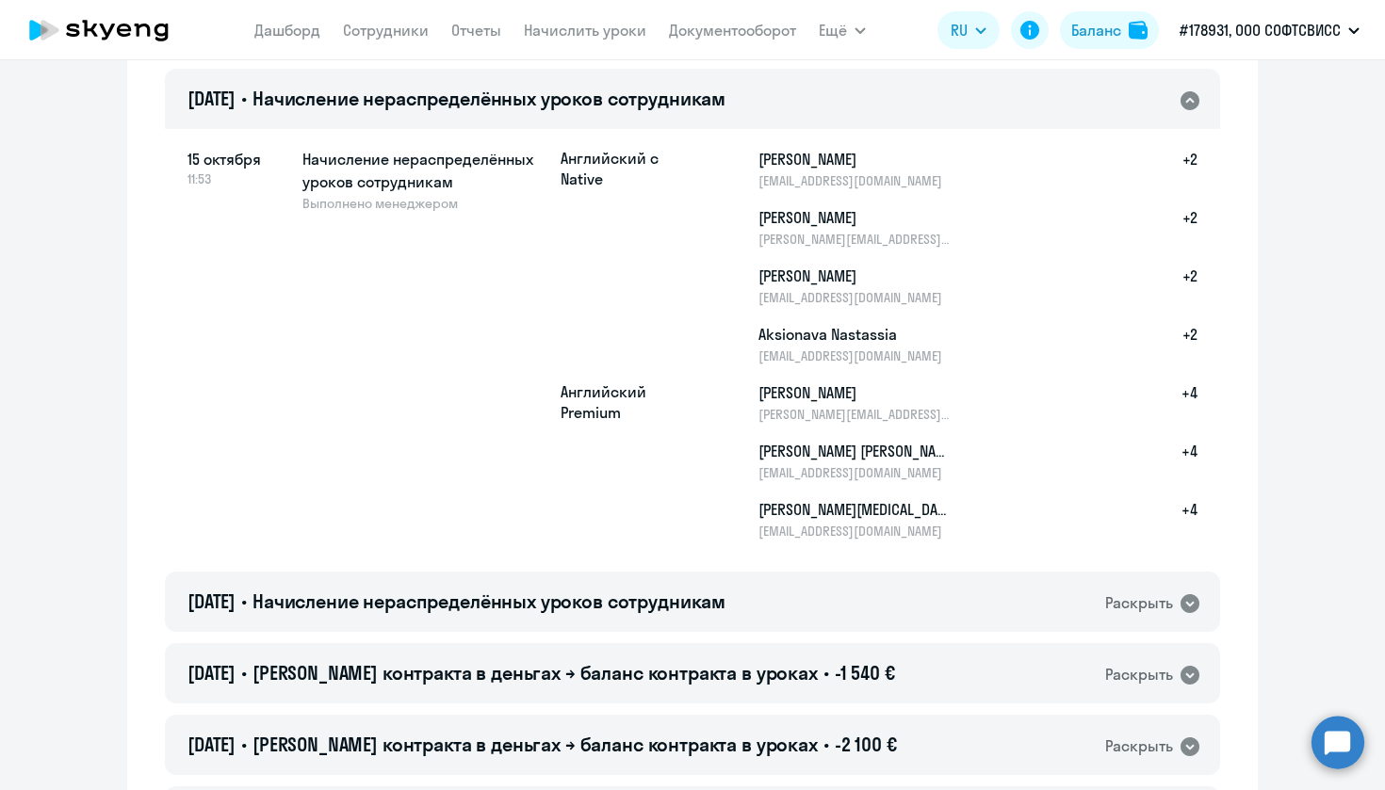
click at [804, 110] on div "[DATE] • Начисление нераспределённых уроков сотрудникам Раскрыть" at bounding box center [692, 99] width 1055 height 60
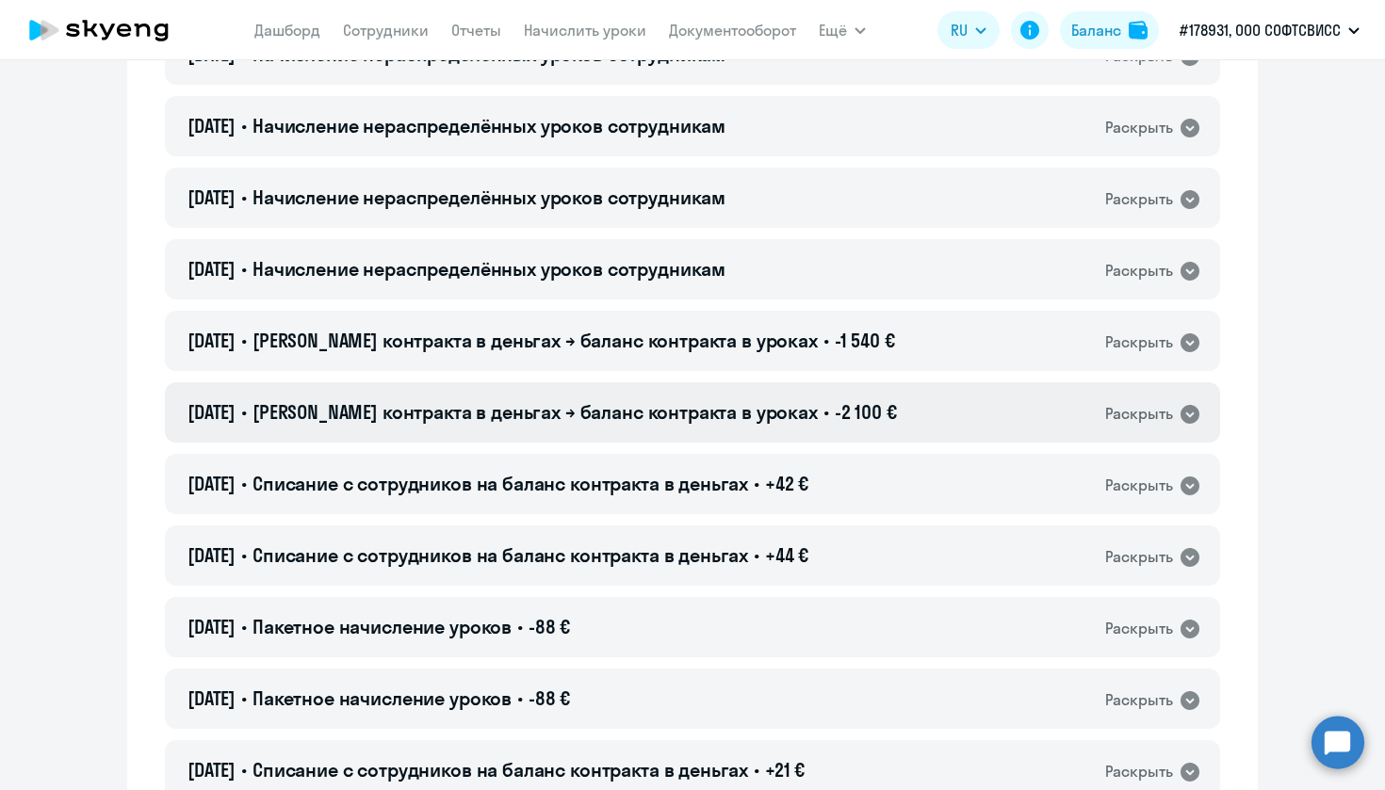
scroll to position [603, 0]
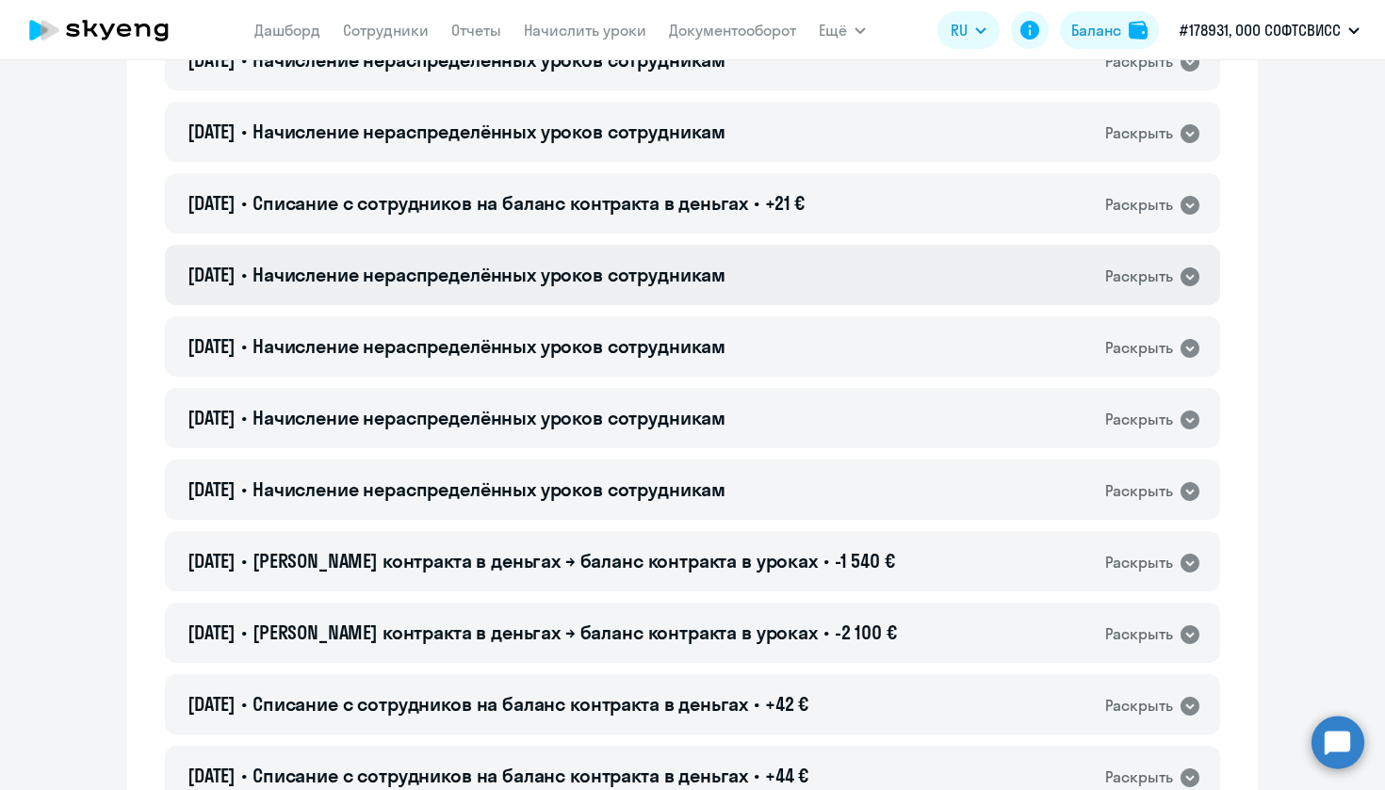
click at [800, 272] on div "[DATE] • Начисление нераспределённых уроков сотрудникам Раскрыть" at bounding box center [692, 275] width 1055 height 60
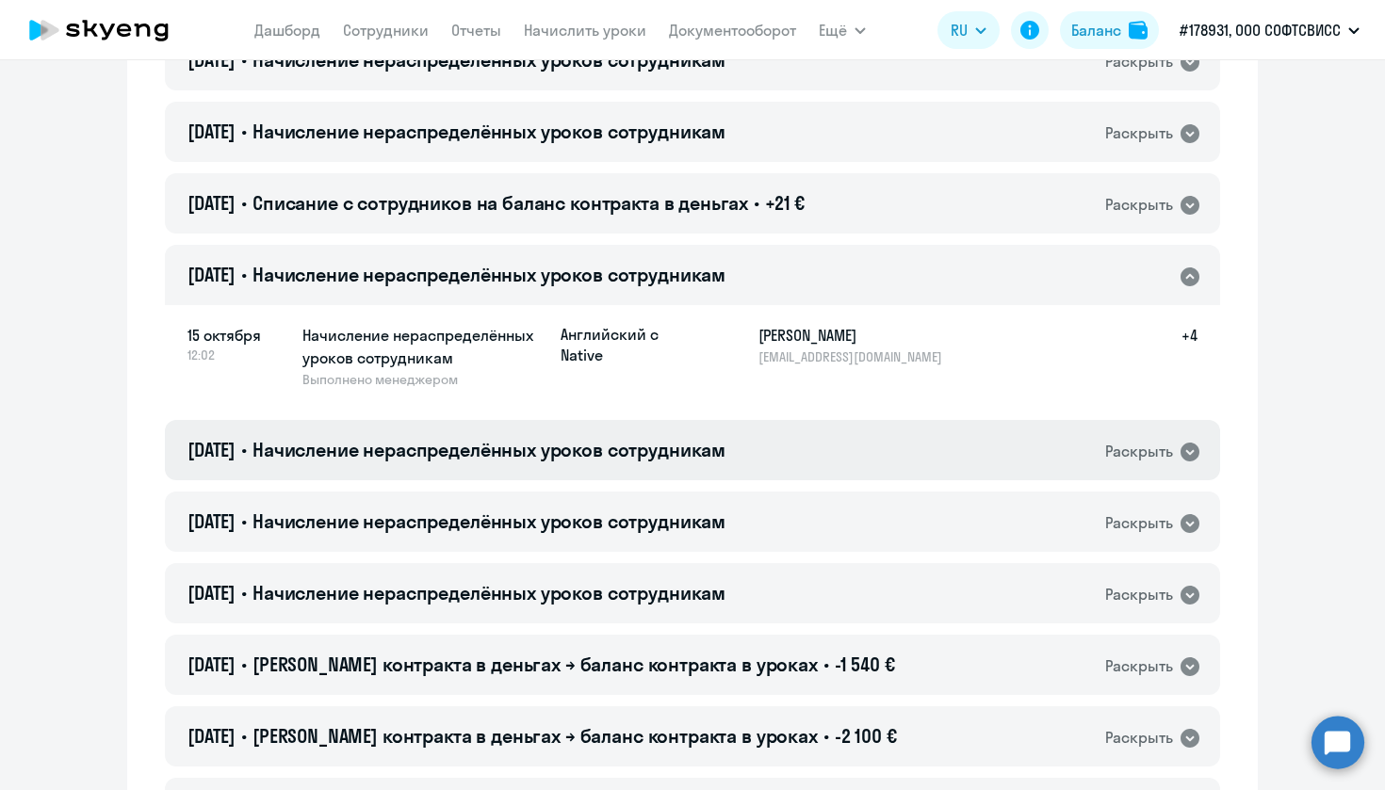
click at [802, 438] on div "[DATE] • Начисление нераспределённых уроков сотрудникам Раскрыть" at bounding box center [692, 450] width 1055 height 60
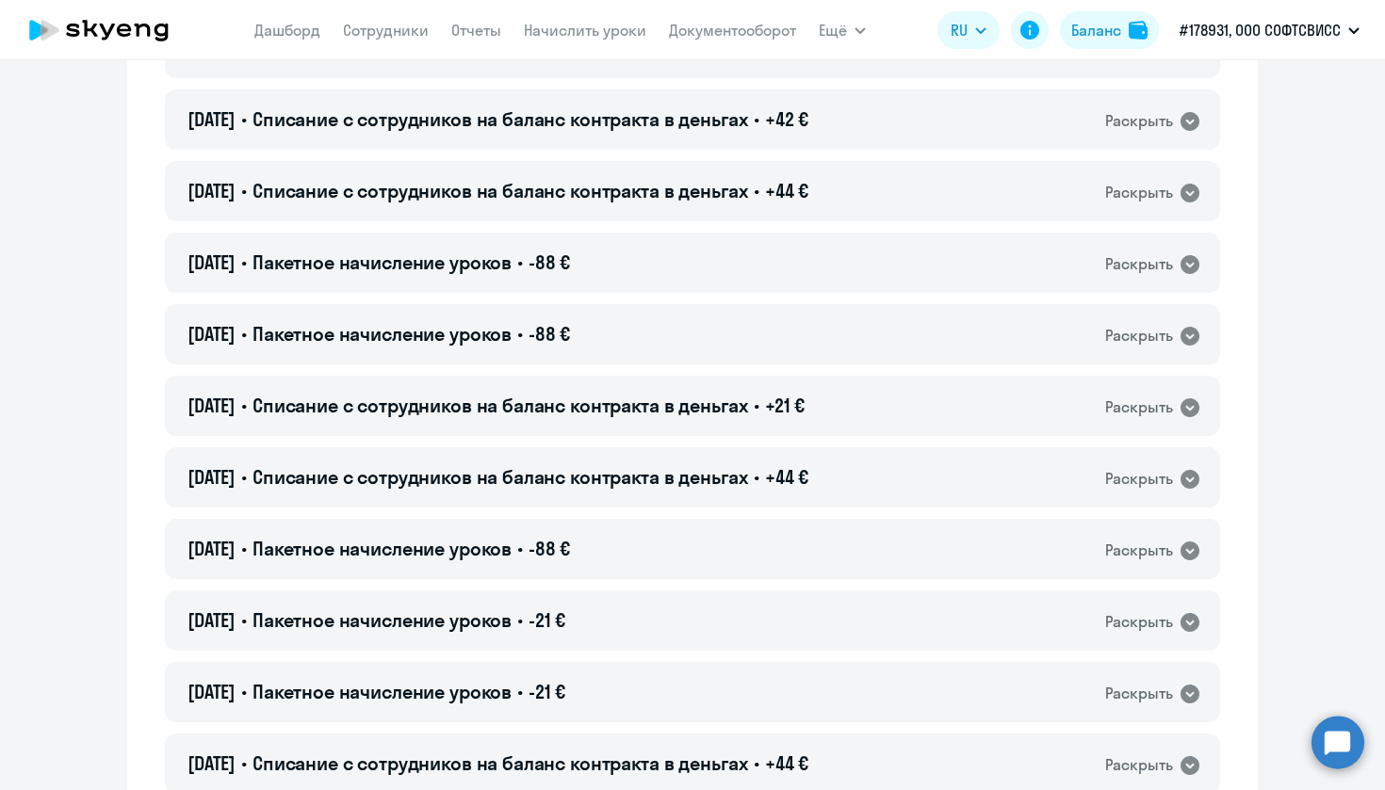
scroll to position [1781, 0]
